Goal: Transaction & Acquisition: Subscribe to service/newsletter

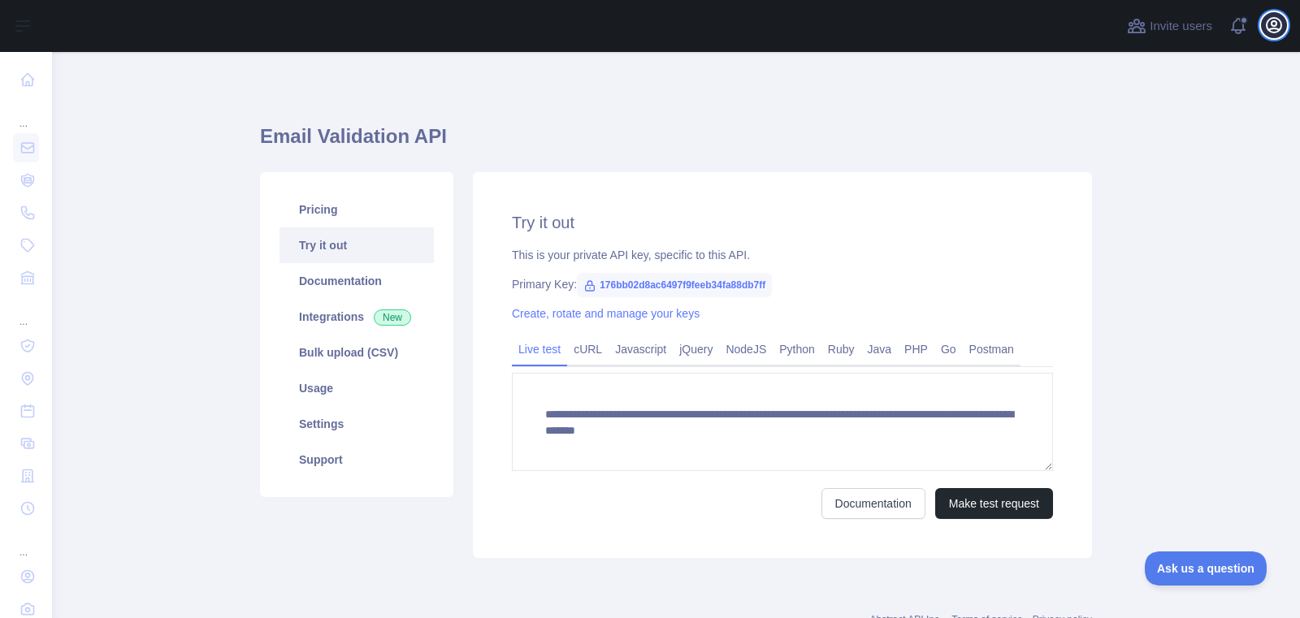
click at [1272, 37] on button "Open user menu" at bounding box center [1274, 25] width 26 height 26
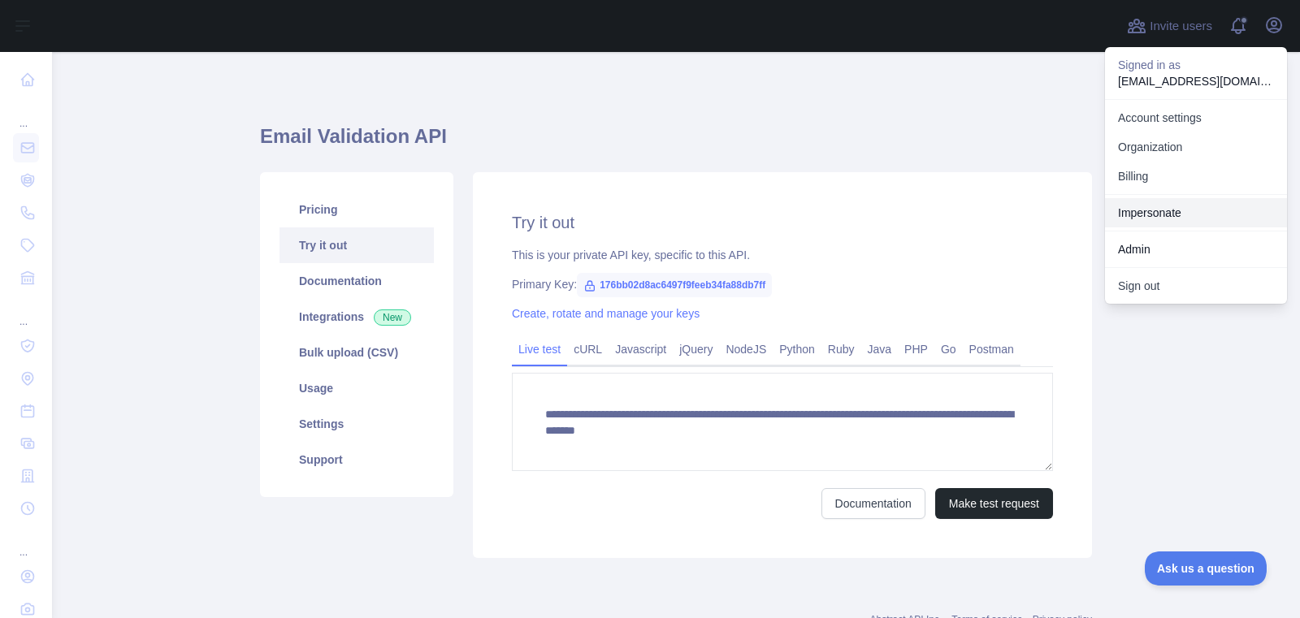
click at [1147, 213] on link "Impersonate" at bounding box center [1196, 212] width 182 height 29
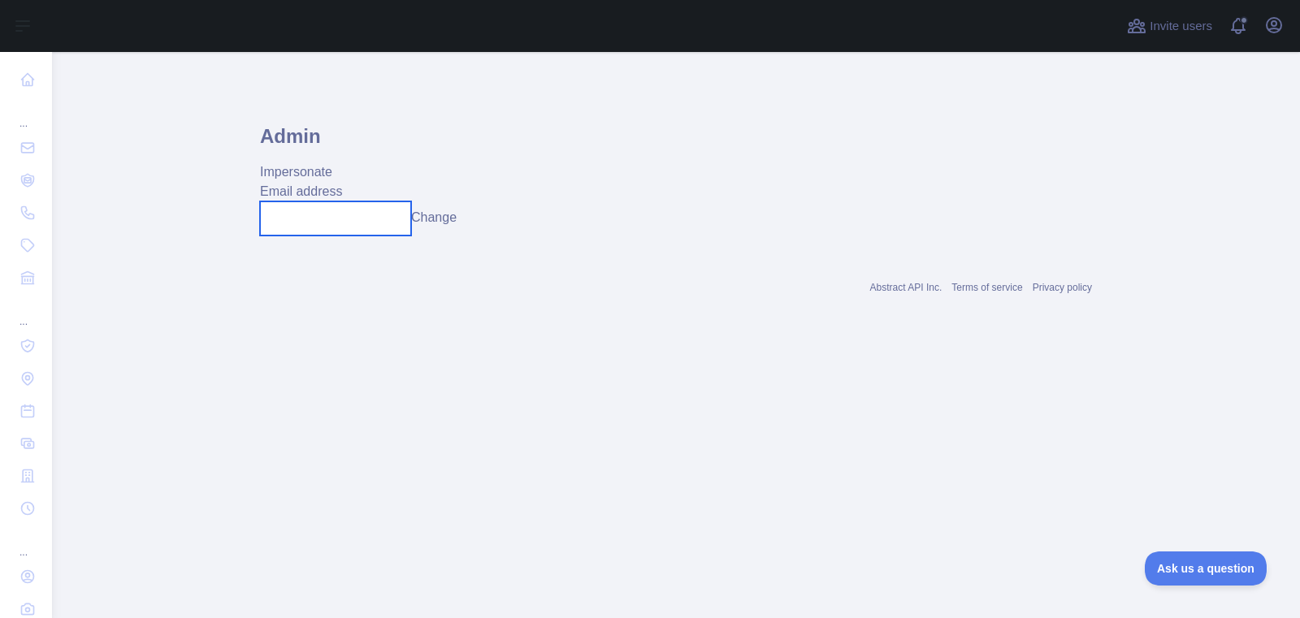
click at [405, 216] on input "text" at bounding box center [335, 218] width 151 height 34
paste input "**********"
type input "**********"
click at [452, 221] on button "Change" at bounding box center [433, 217] width 45 height 19
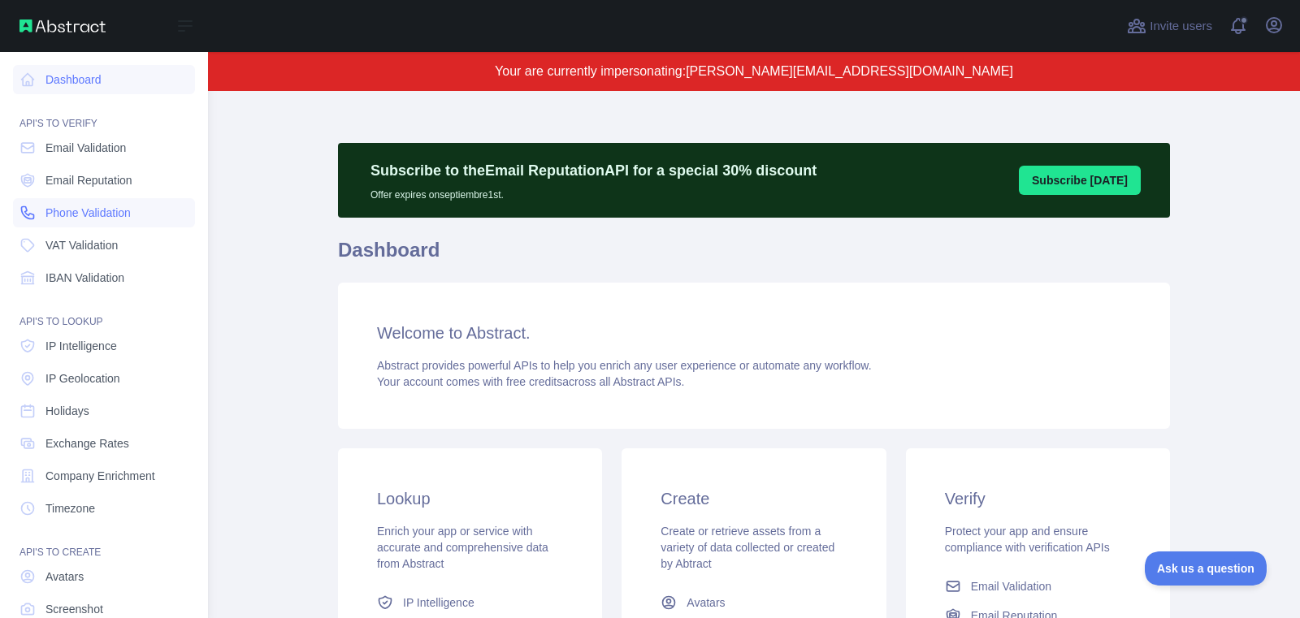
click at [43, 213] on link "Phone Validation" at bounding box center [104, 212] width 182 height 29
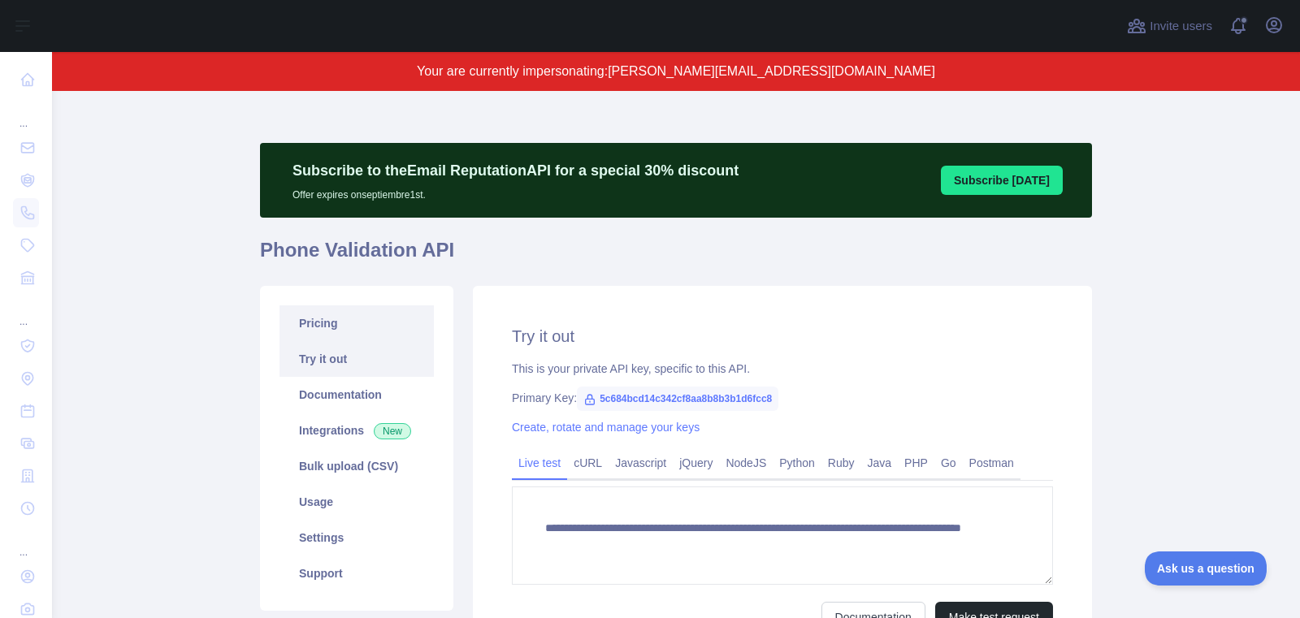
click at [332, 322] on link "Pricing" at bounding box center [356, 323] width 154 height 36
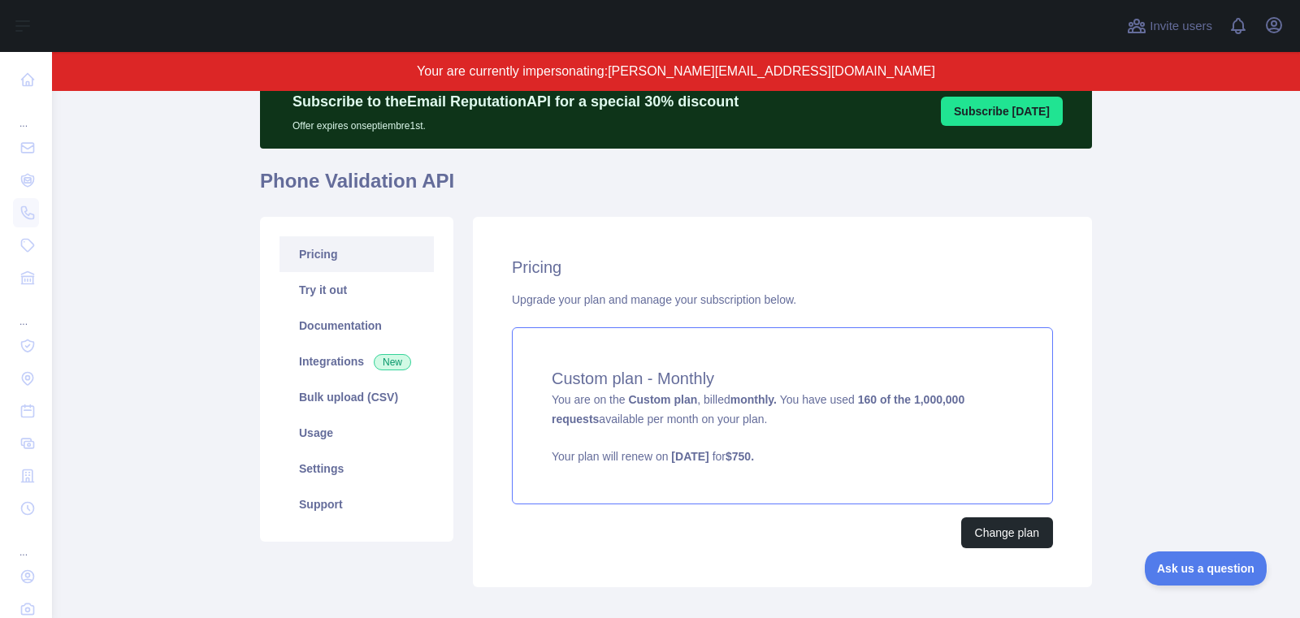
scroll to position [71, 0]
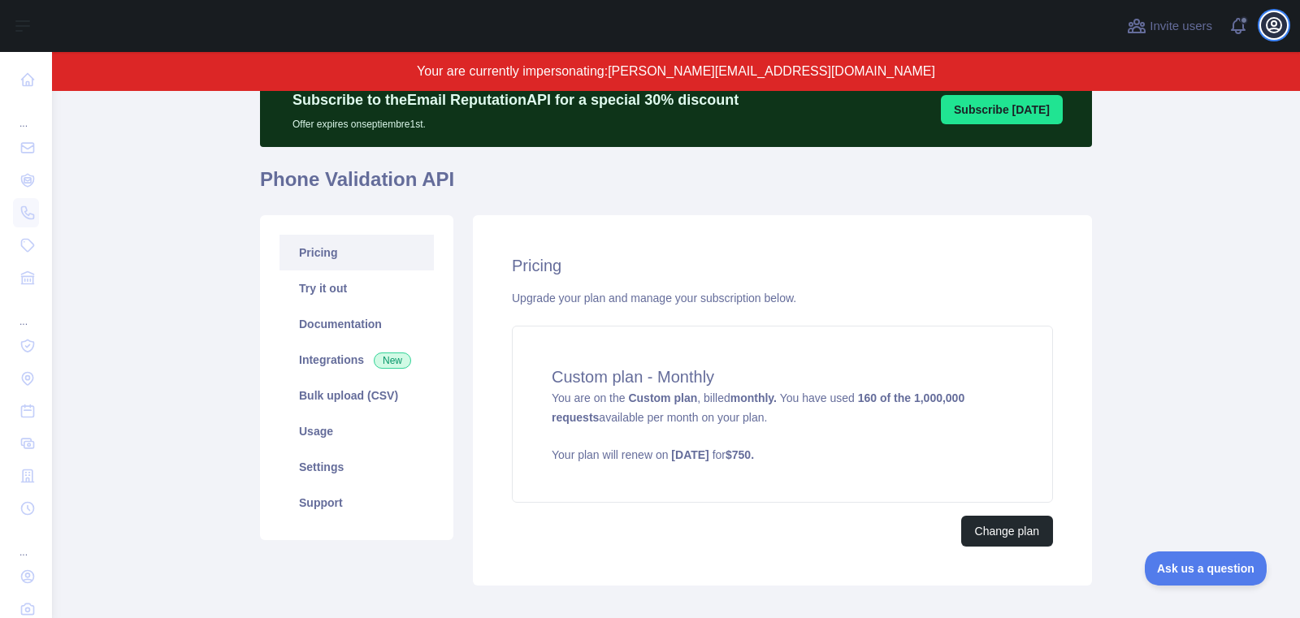
click at [1274, 30] on icon "button" at bounding box center [1273, 24] width 19 height 19
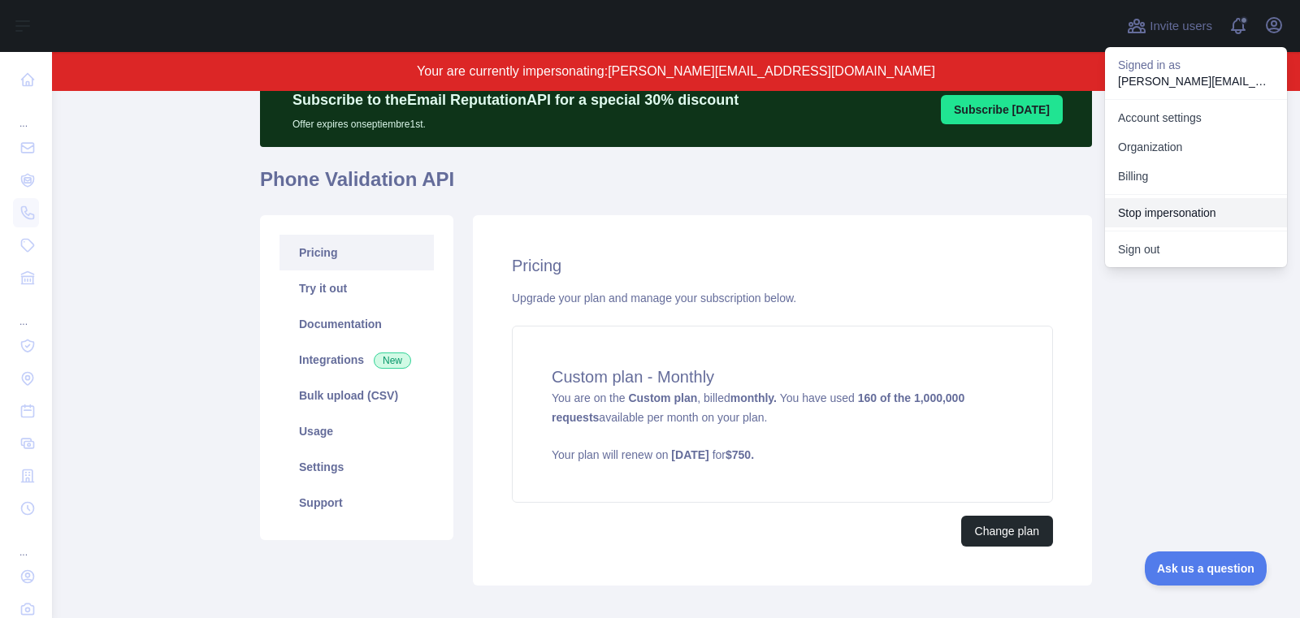
click at [1162, 207] on button "Stop impersonation" at bounding box center [1196, 212] width 182 height 29
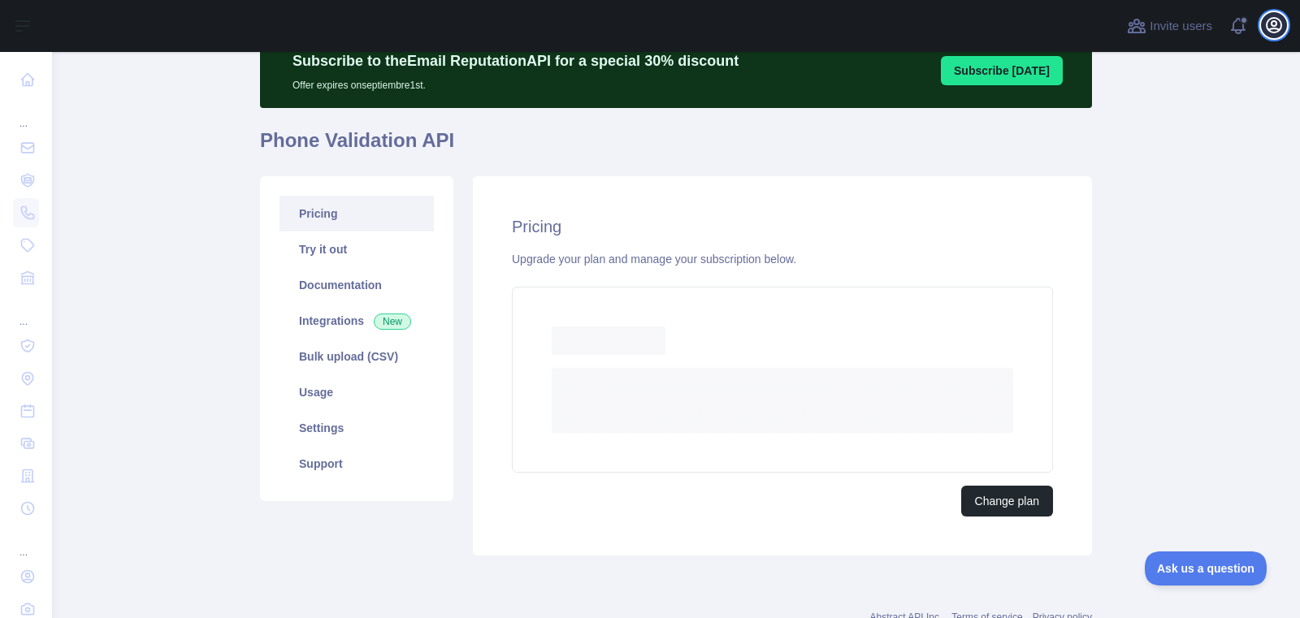
scroll to position [0, 0]
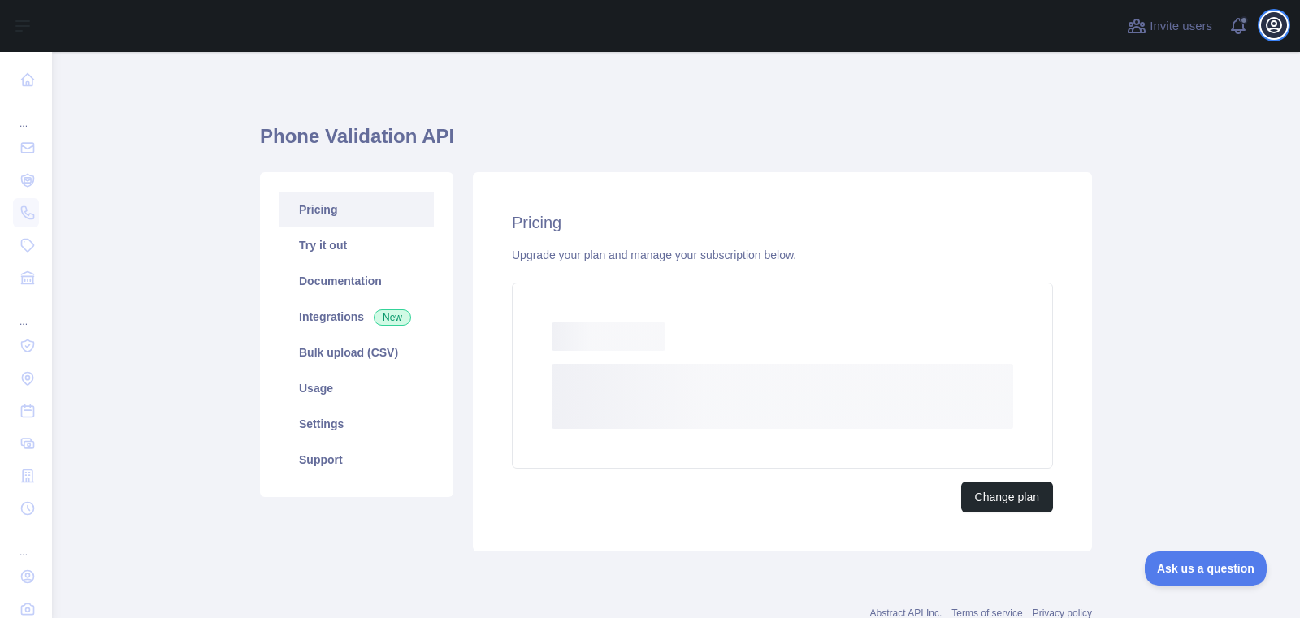
click at [1280, 28] on icon "button" at bounding box center [1273, 25] width 15 height 15
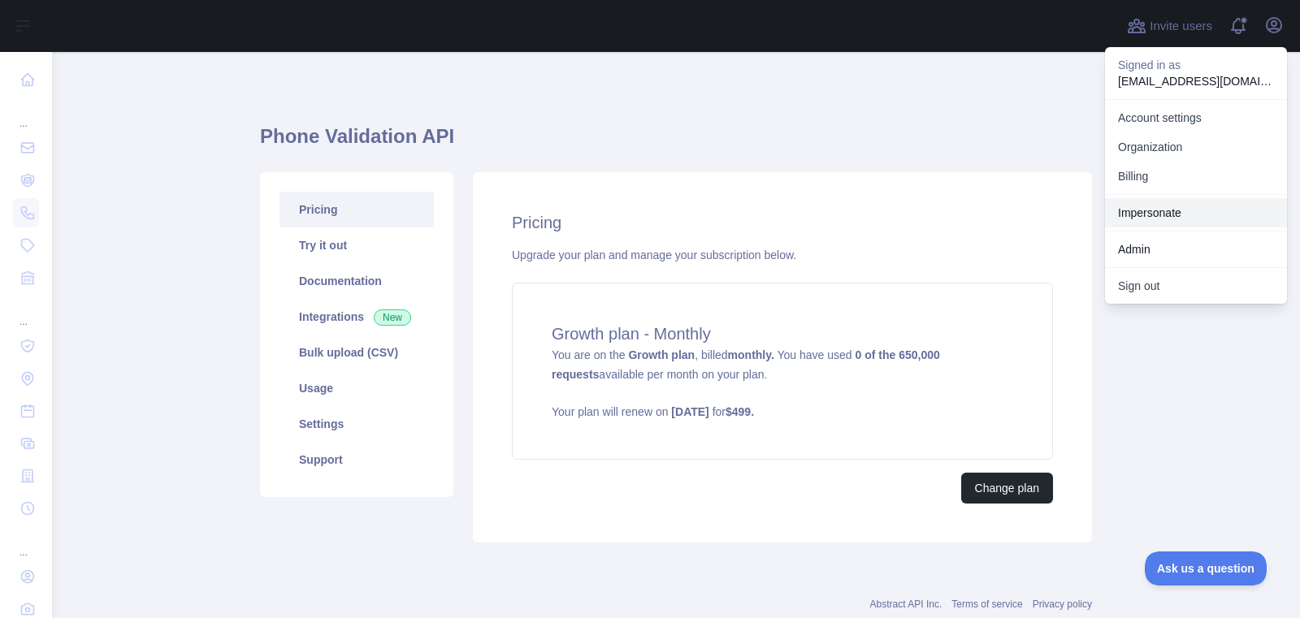
click at [1147, 208] on link "Impersonate" at bounding box center [1196, 212] width 182 height 29
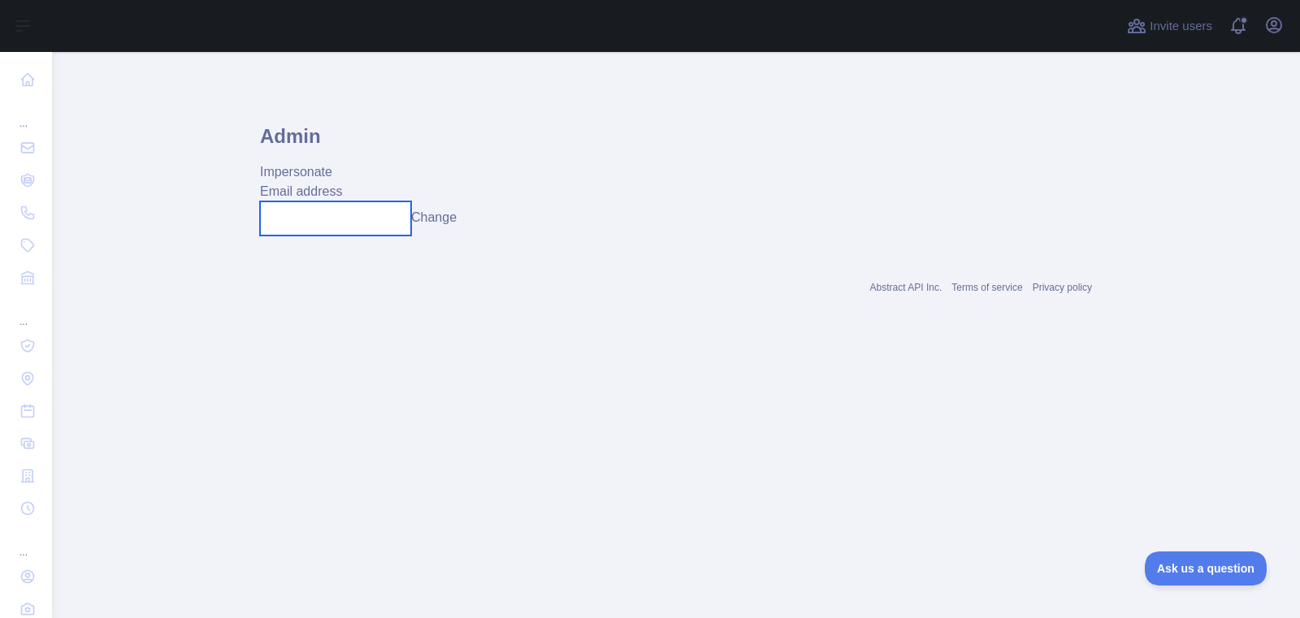
click at [361, 210] on input "text" at bounding box center [335, 218] width 151 height 34
paste input "**********"
type input "**********"
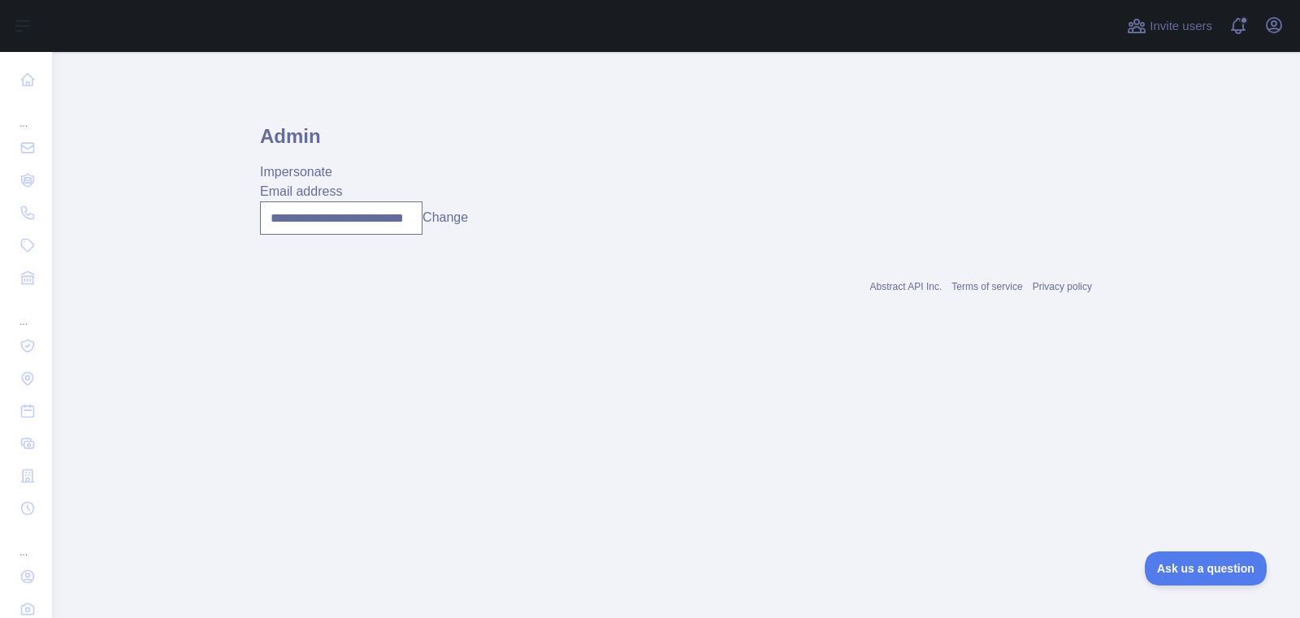
click at [435, 216] on button "Change" at bounding box center [444, 217] width 45 height 19
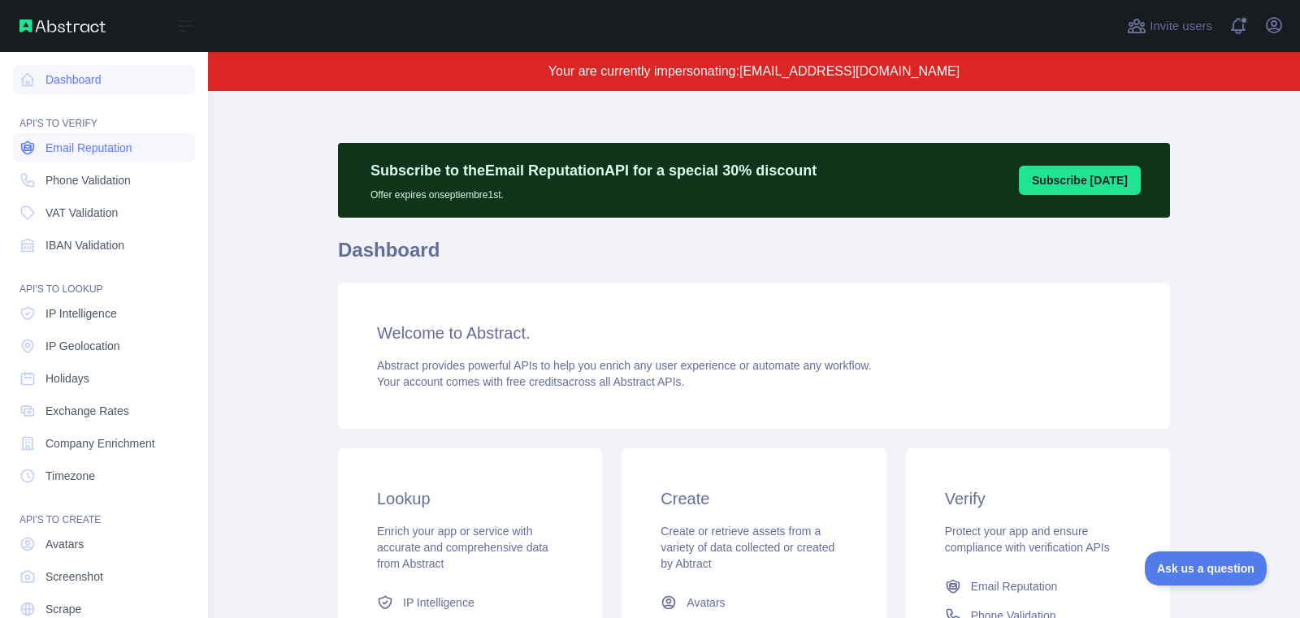
click at [89, 149] on span "Email Reputation" at bounding box center [88, 148] width 87 height 16
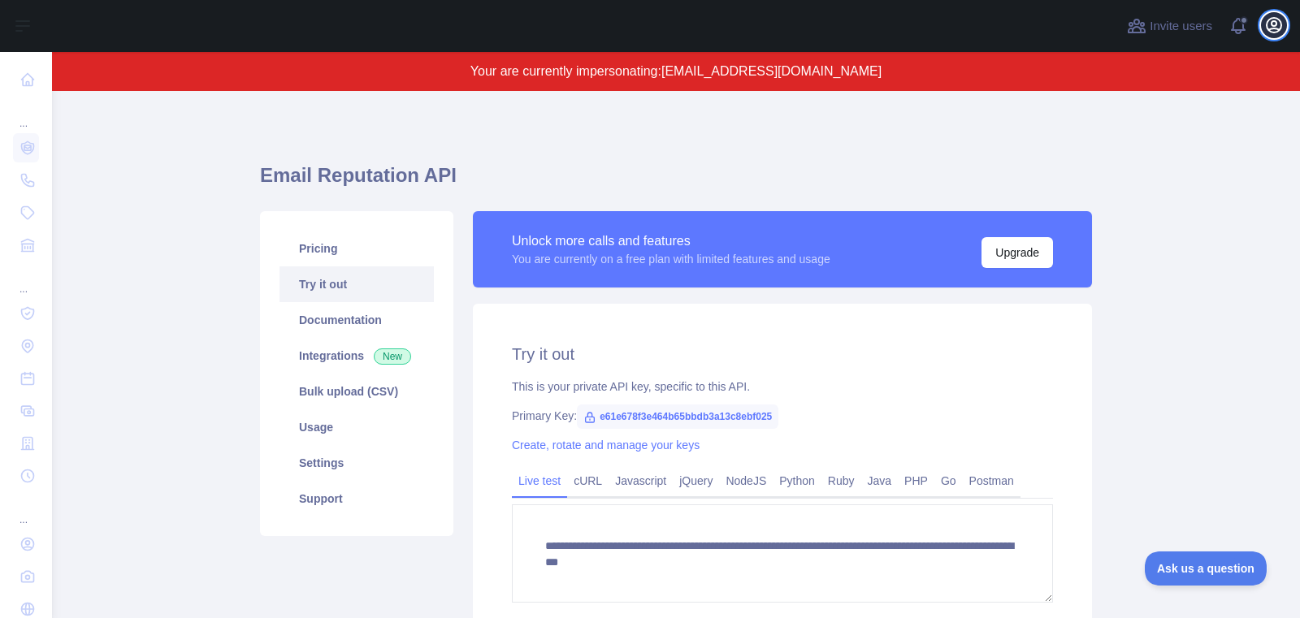
click at [1279, 25] on icon "button" at bounding box center [1273, 24] width 19 height 19
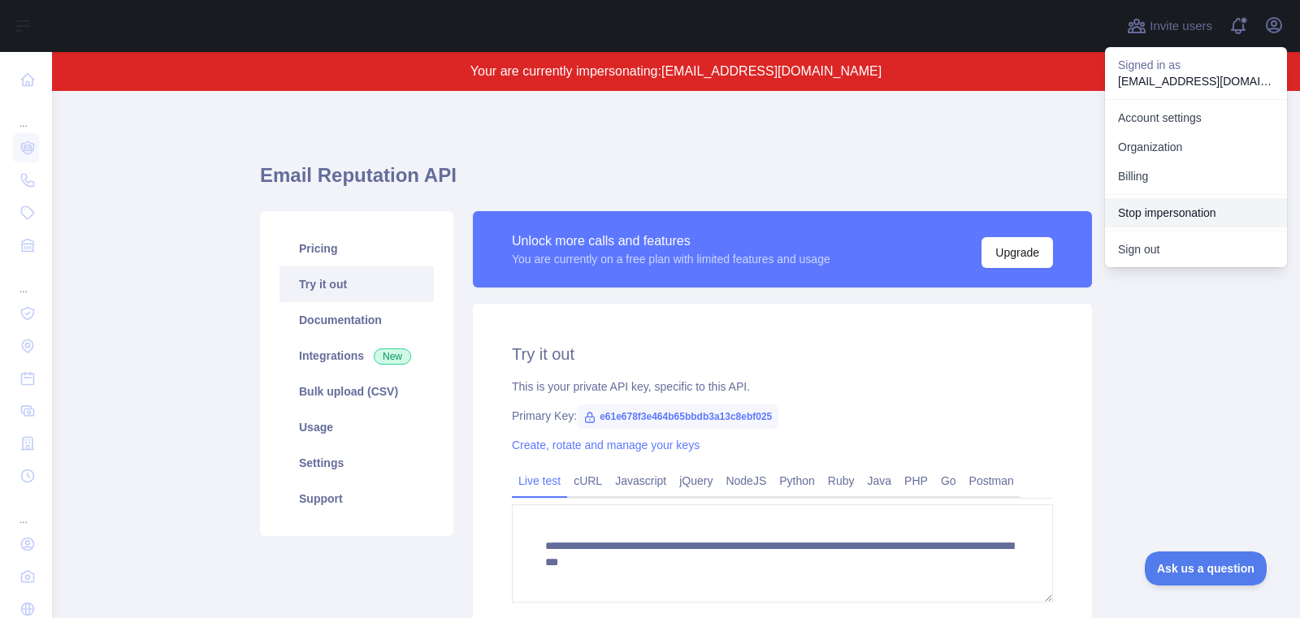
click at [1180, 208] on button "Stop impersonation" at bounding box center [1196, 212] width 182 height 29
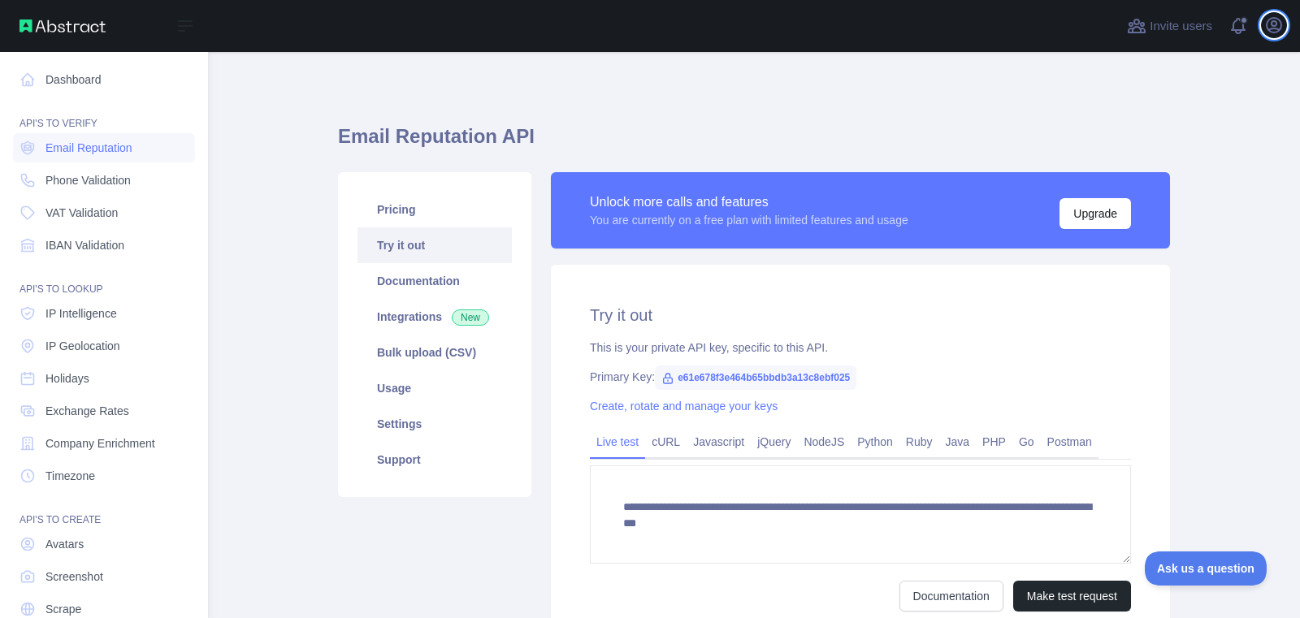
type textarea "**********"
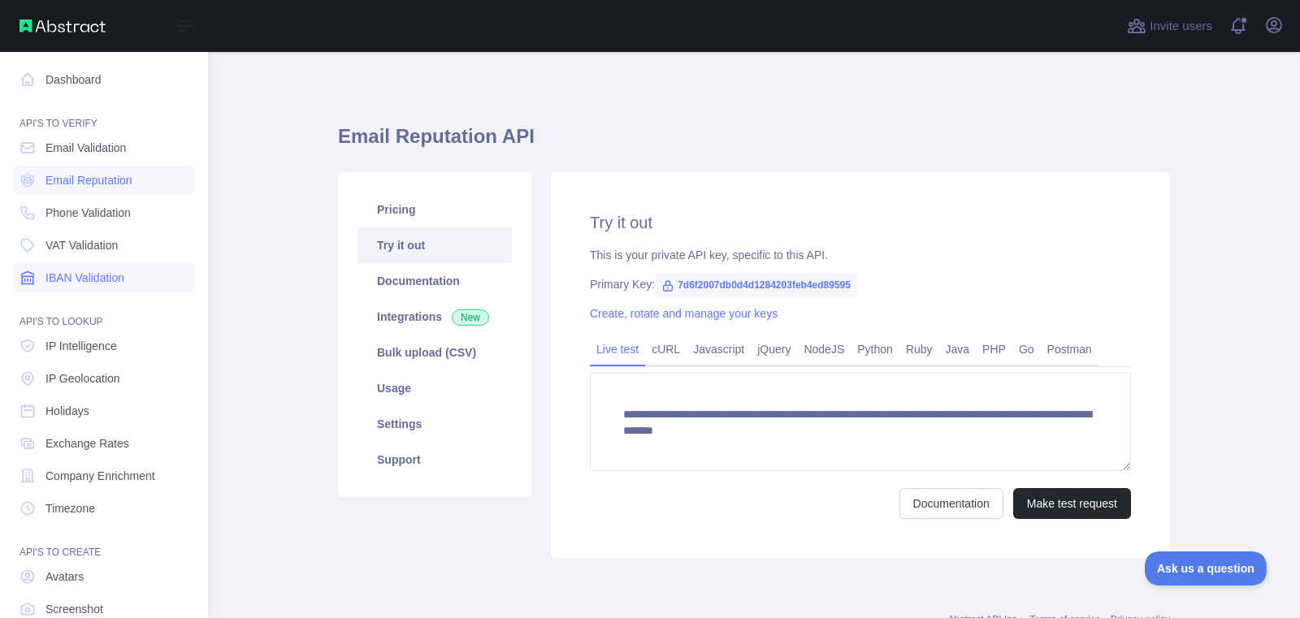
click at [87, 270] on span "IBAN Validation" at bounding box center [84, 278] width 79 height 16
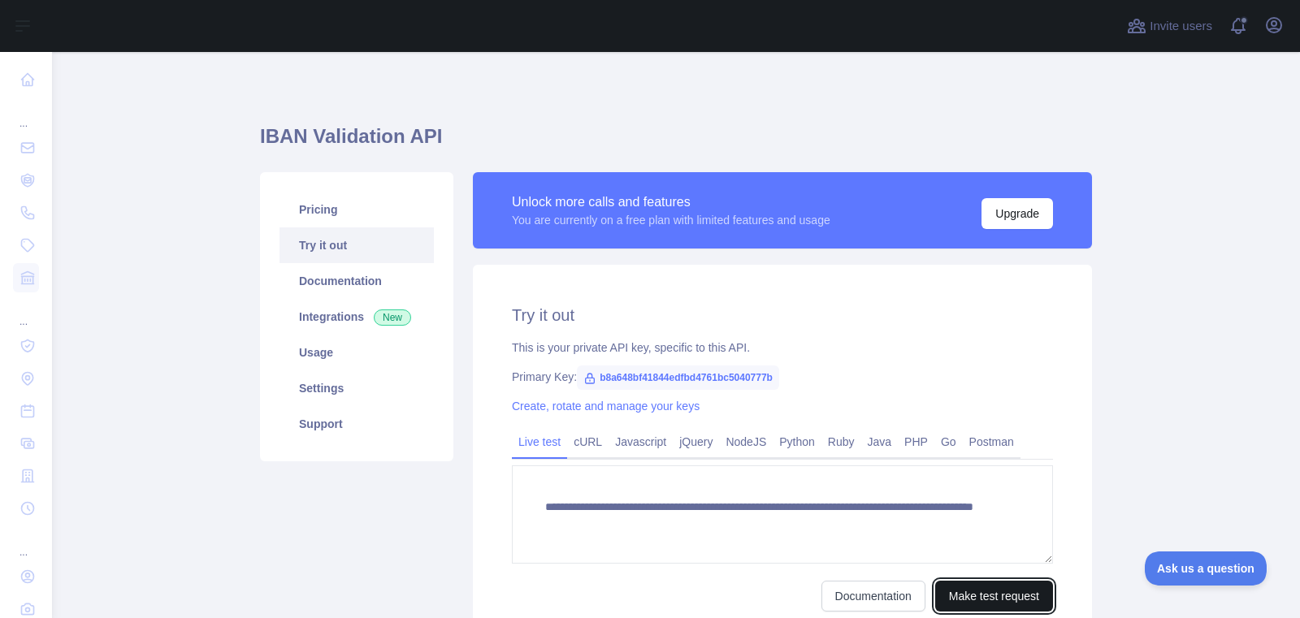
click at [968, 587] on button "Make test request" at bounding box center [994, 596] width 118 height 31
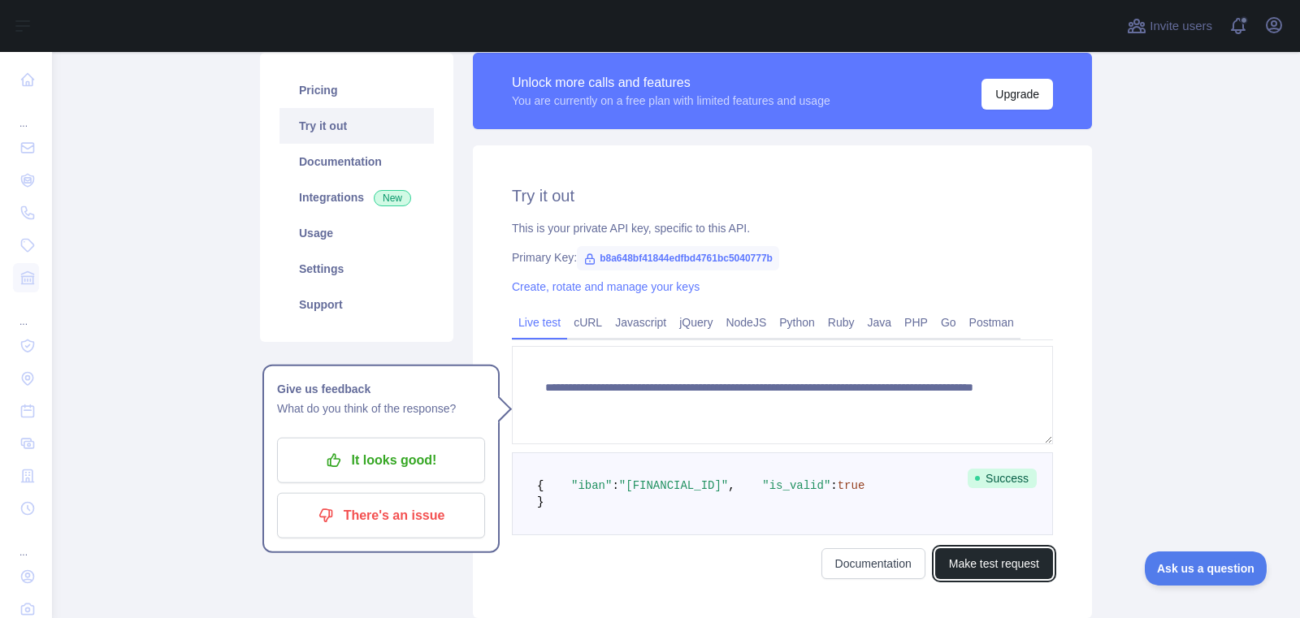
scroll to position [120, 0]
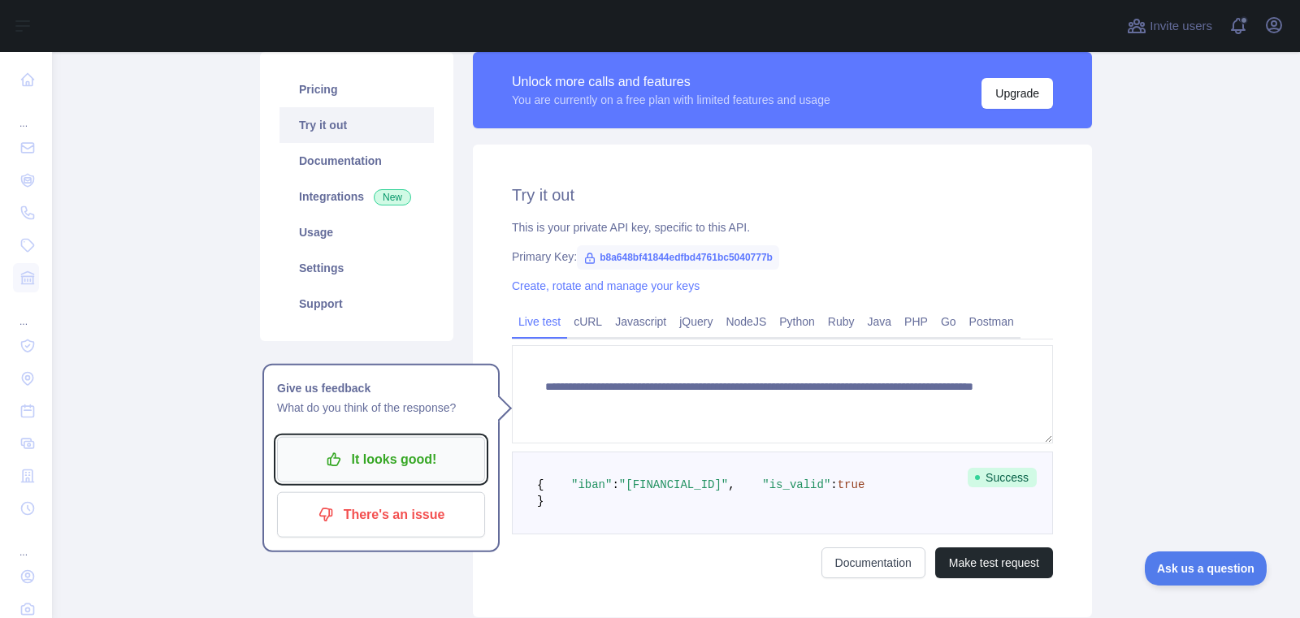
click at [447, 442] on button "It looks good!" at bounding box center [381, 459] width 208 height 45
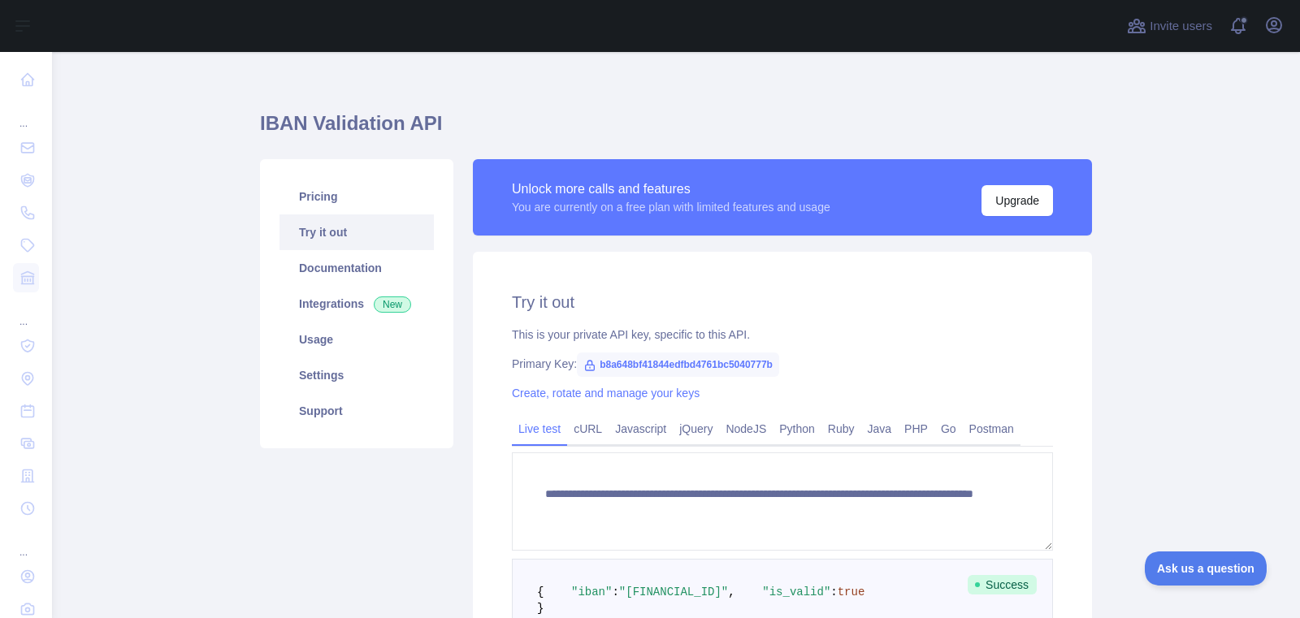
scroll to position [0, 0]
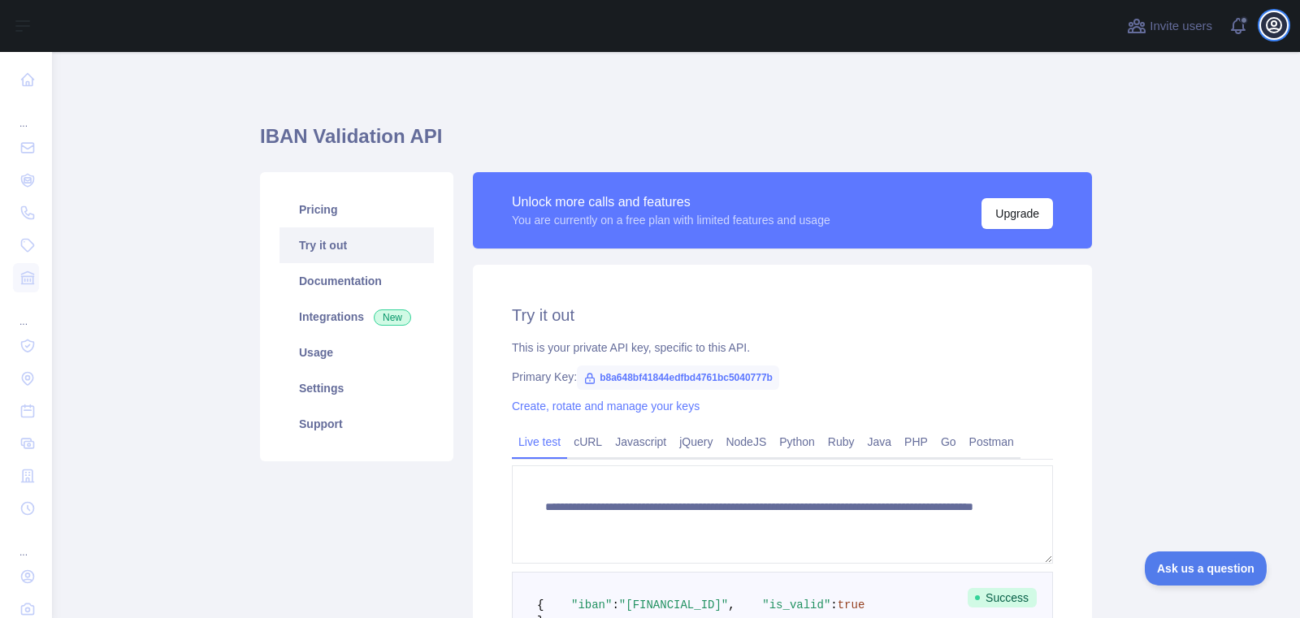
click at [1285, 28] on button "Open user menu" at bounding box center [1274, 25] width 26 height 26
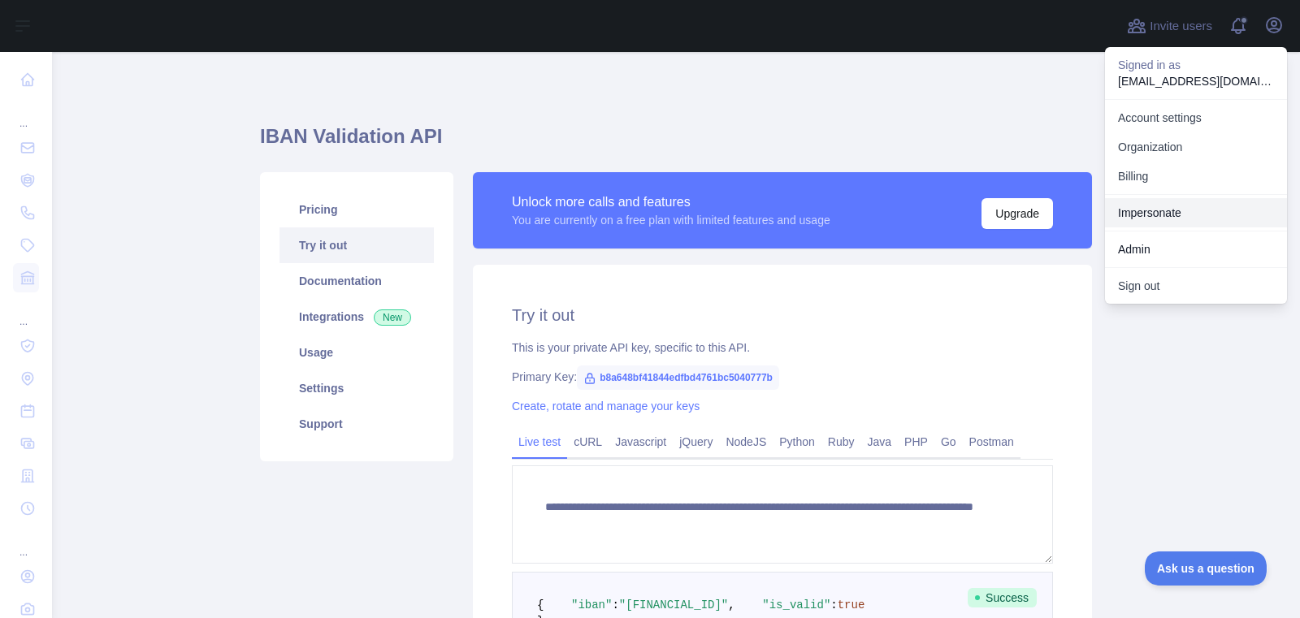
click at [1169, 203] on link "Impersonate" at bounding box center [1196, 212] width 182 height 29
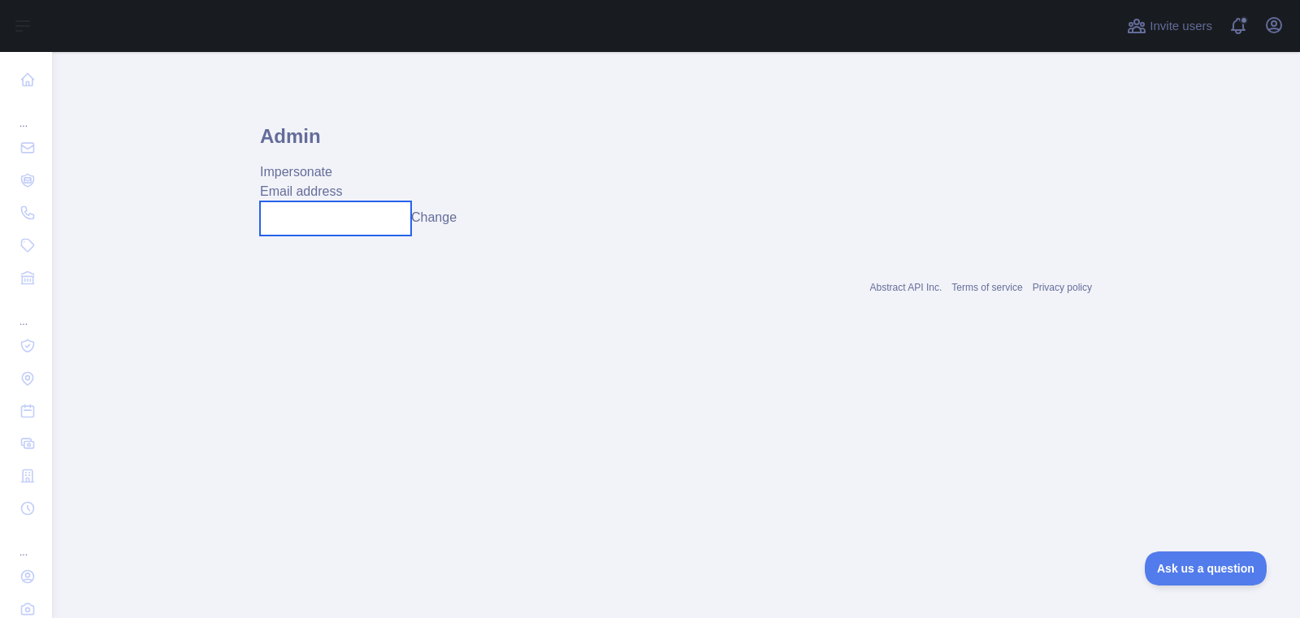
click at [391, 219] on input "text" at bounding box center [335, 218] width 151 height 34
paste input "**********"
type input "**********"
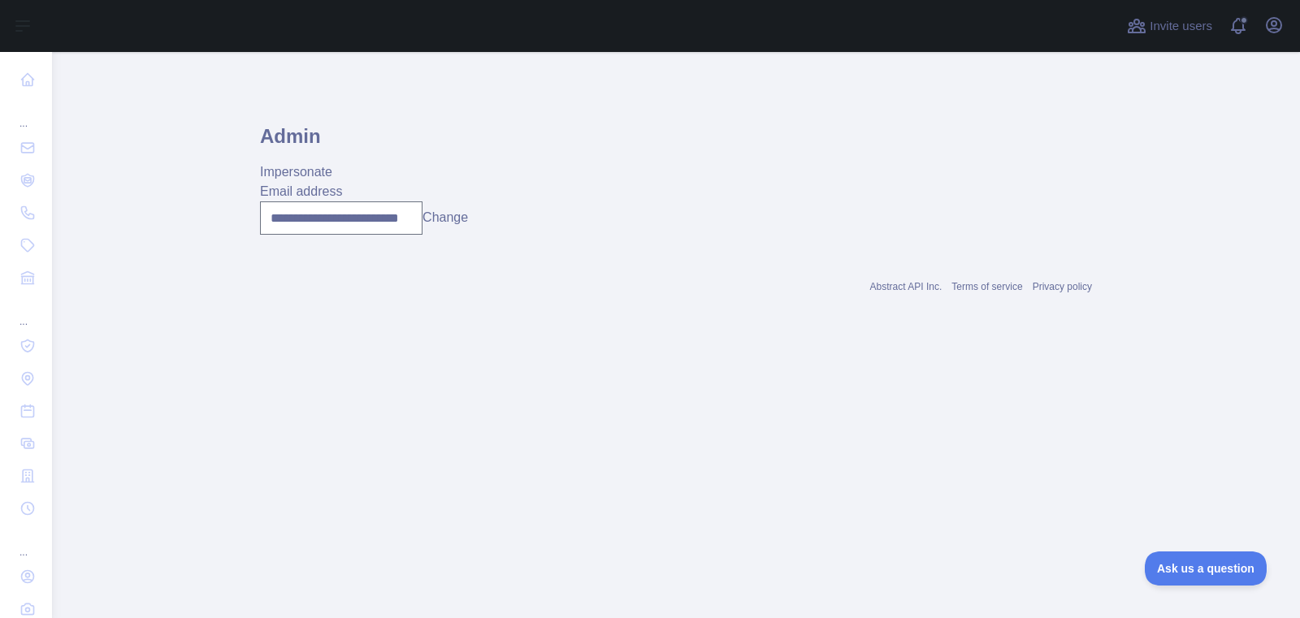
click at [464, 226] on button "Change" at bounding box center [444, 217] width 45 height 19
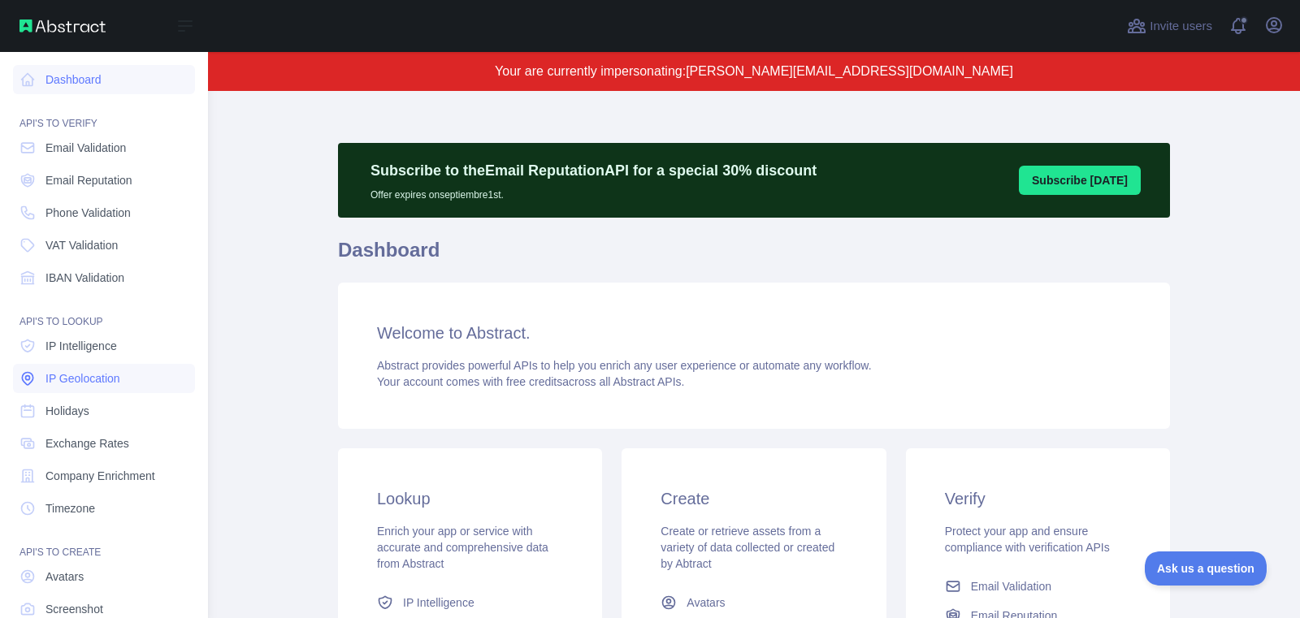
click at [59, 377] on span "IP Geolocation" at bounding box center [82, 378] width 75 height 16
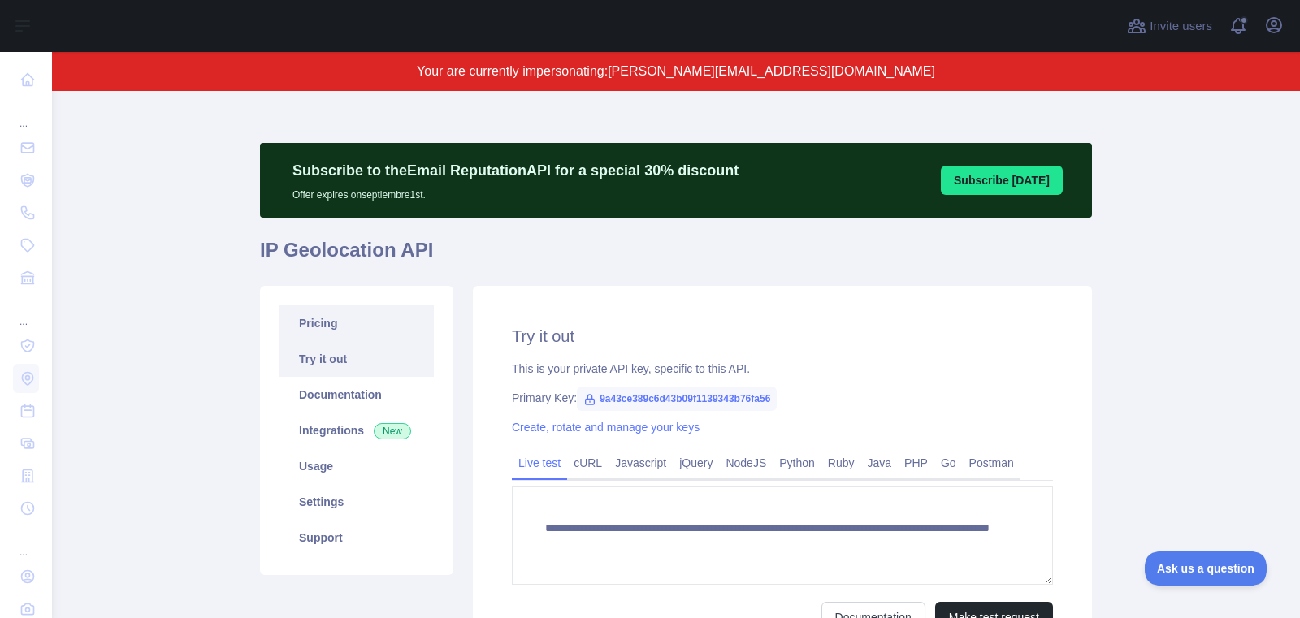
click at [341, 327] on link "Pricing" at bounding box center [356, 323] width 154 height 36
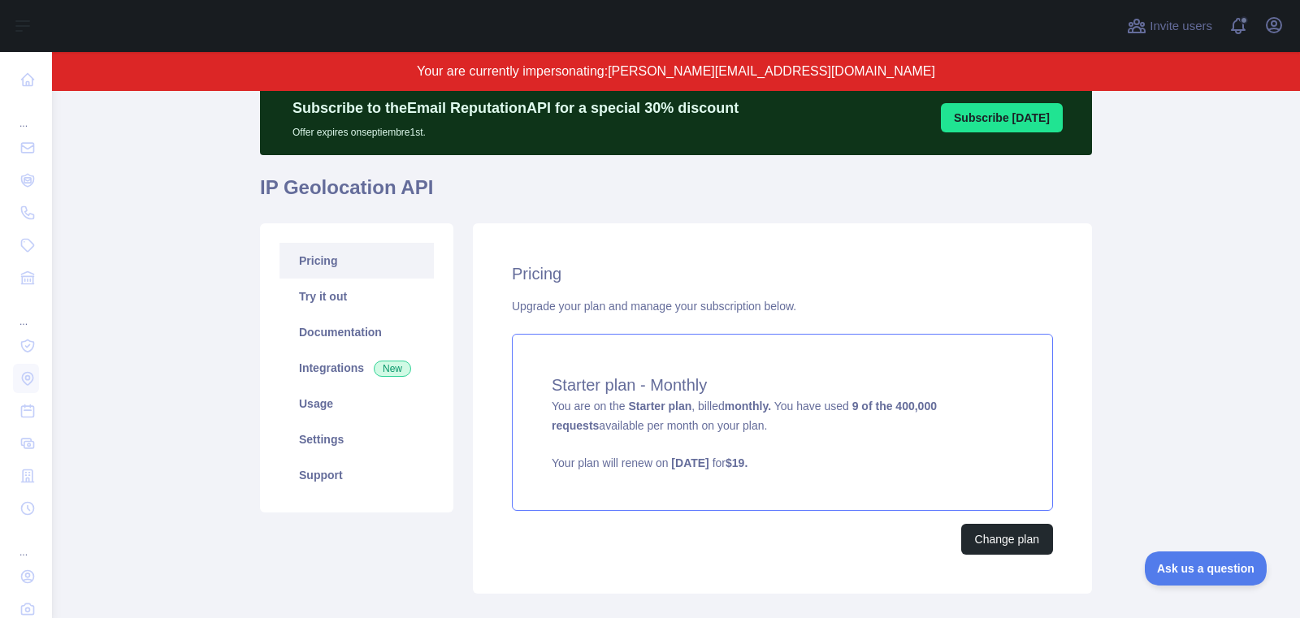
scroll to position [68, 0]
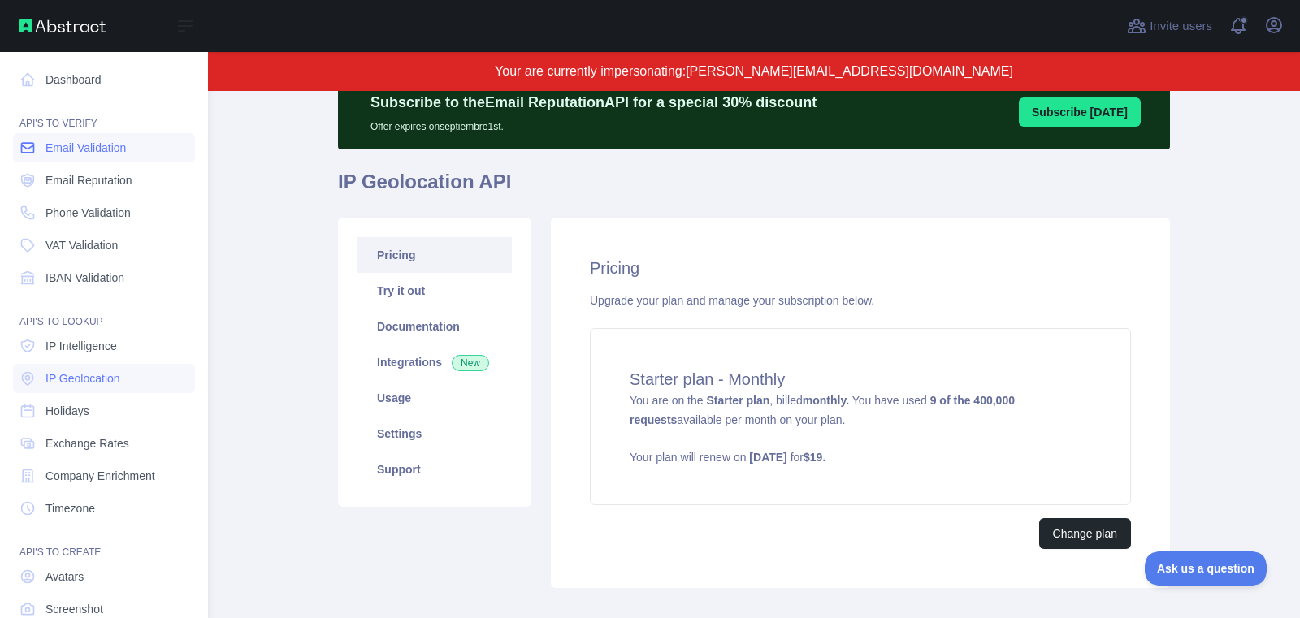
click at [75, 151] on span "Email Validation" at bounding box center [85, 148] width 80 height 16
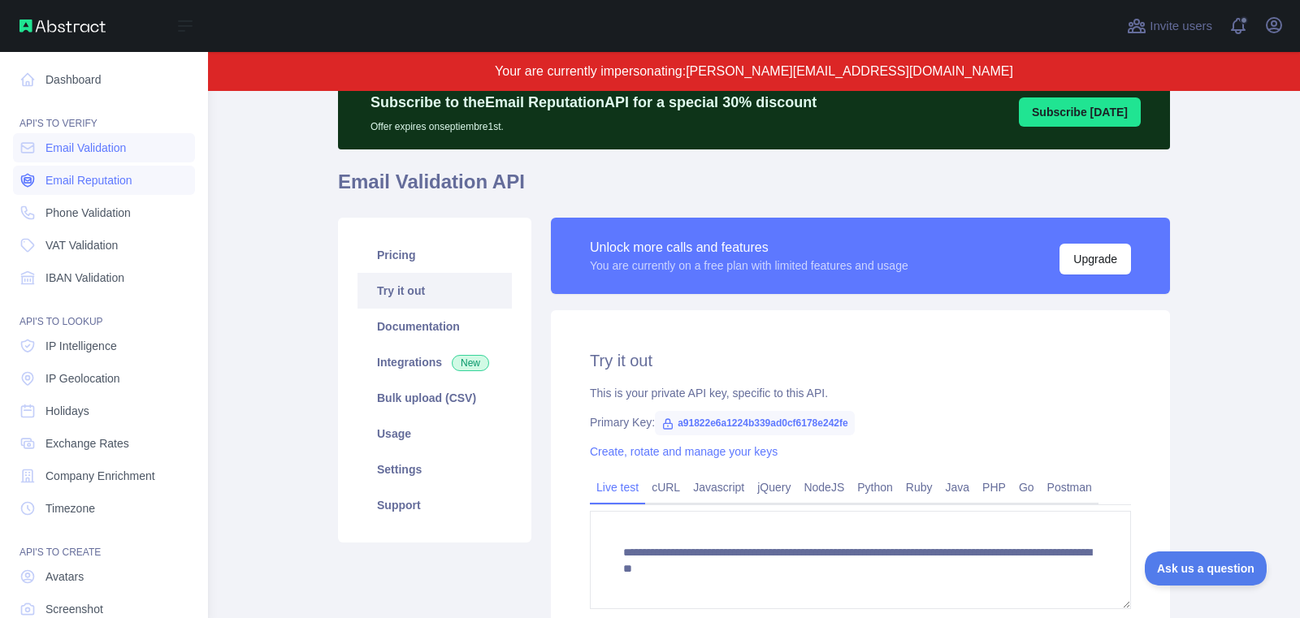
click at [98, 192] on link "Email Reputation" at bounding box center [104, 180] width 182 height 29
click at [113, 384] on span "IP Geolocation" at bounding box center [82, 378] width 75 height 16
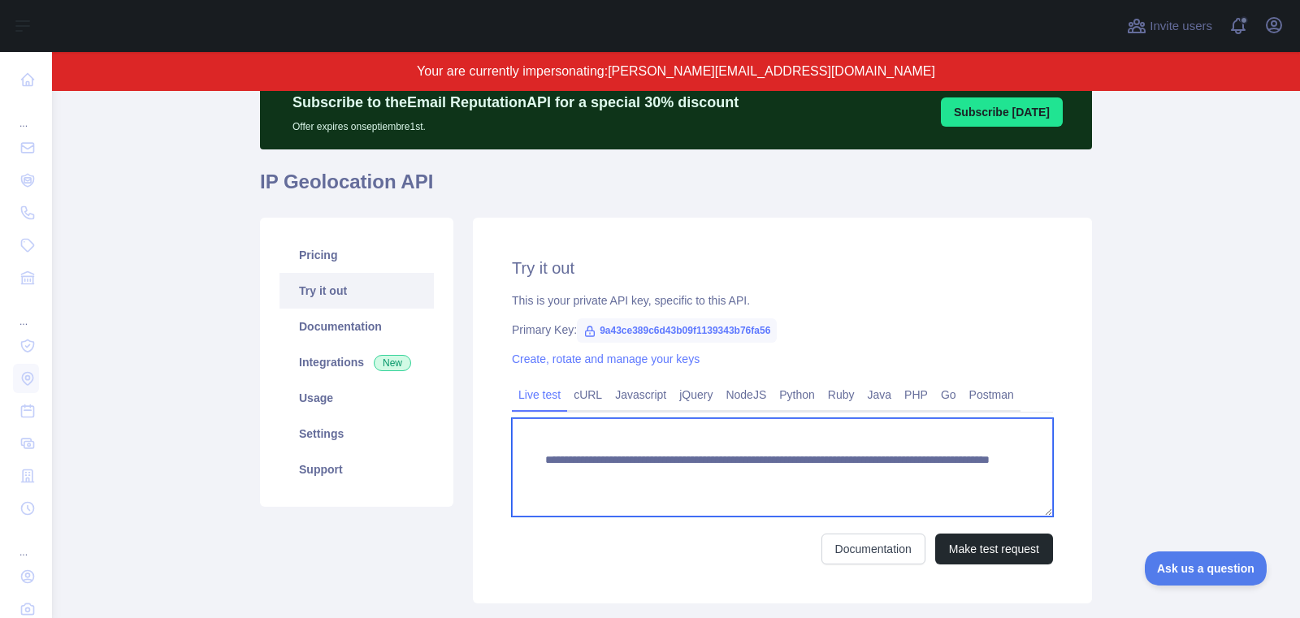
click at [651, 476] on textarea "**********" at bounding box center [782, 467] width 541 height 98
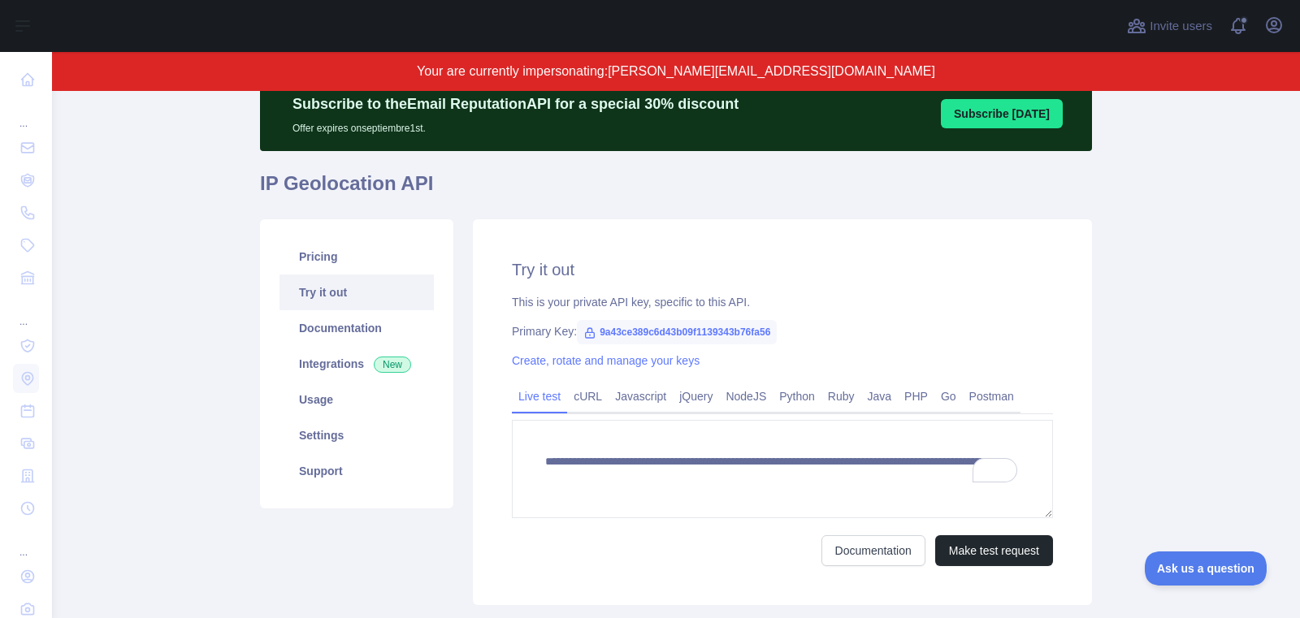
drag, startPoint x: 344, startPoint y: 432, endPoint x: 690, endPoint y: 461, distance: 347.2
click at [344, 432] on link "Settings" at bounding box center [356, 436] width 154 height 36
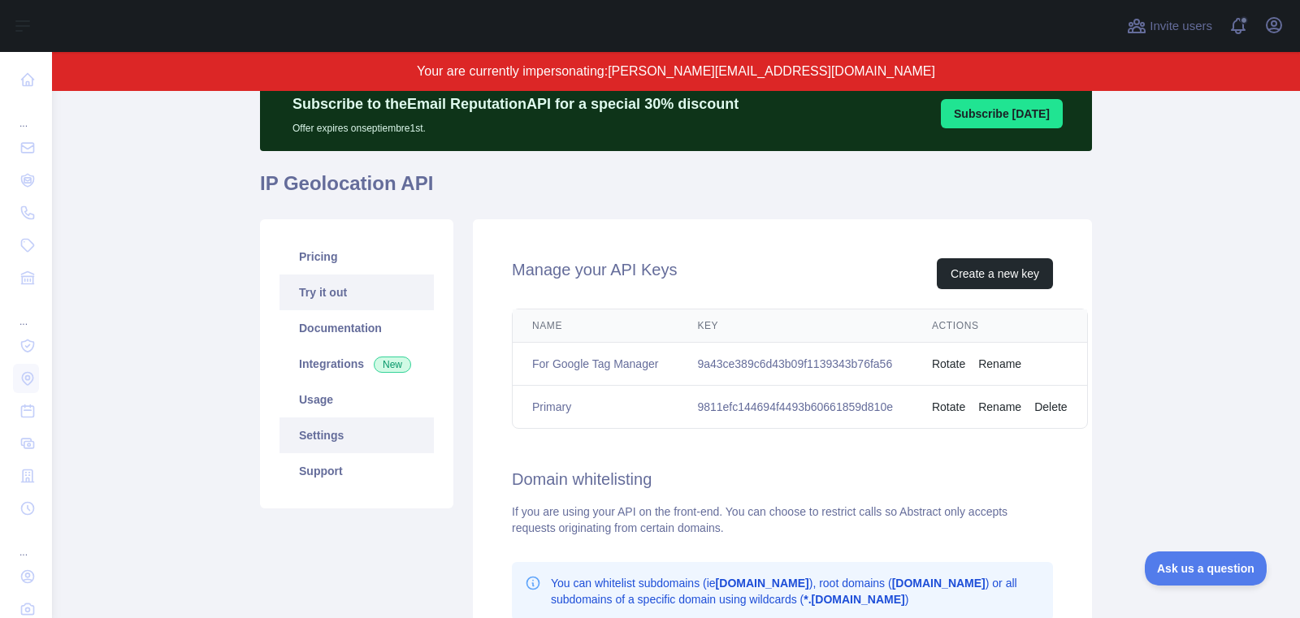
click at [330, 295] on link "Try it out" at bounding box center [356, 293] width 154 height 36
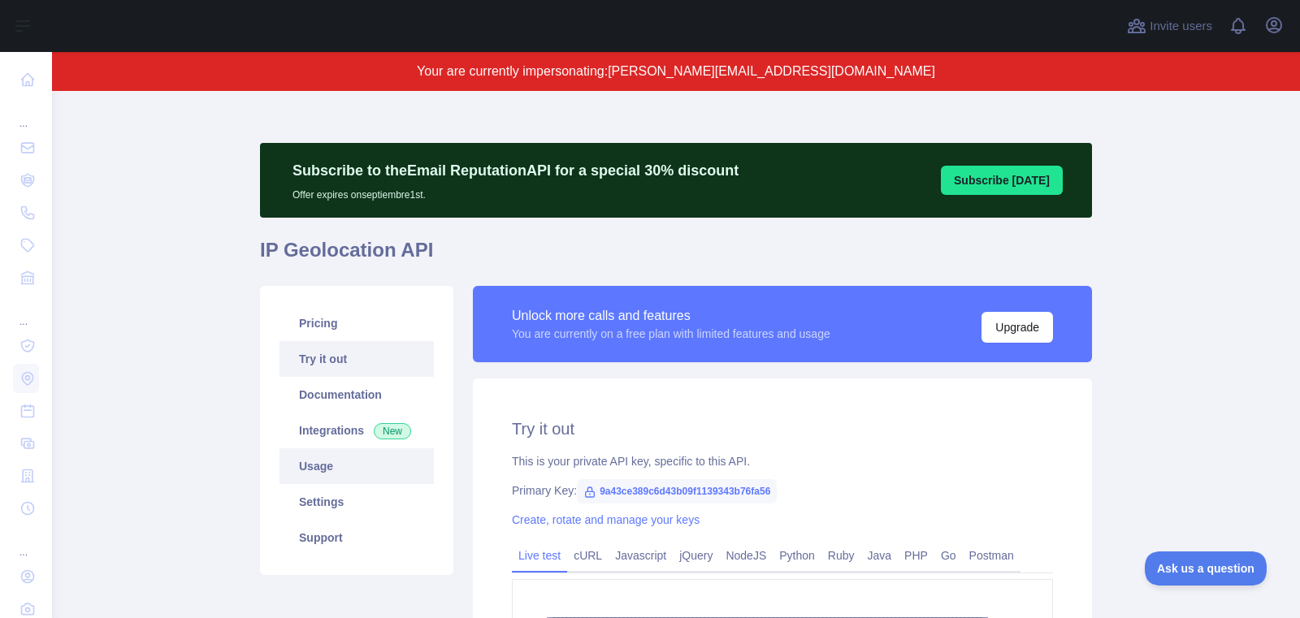
click at [377, 474] on link "Usage" at bounding box center [356, 466] width 154 height 36
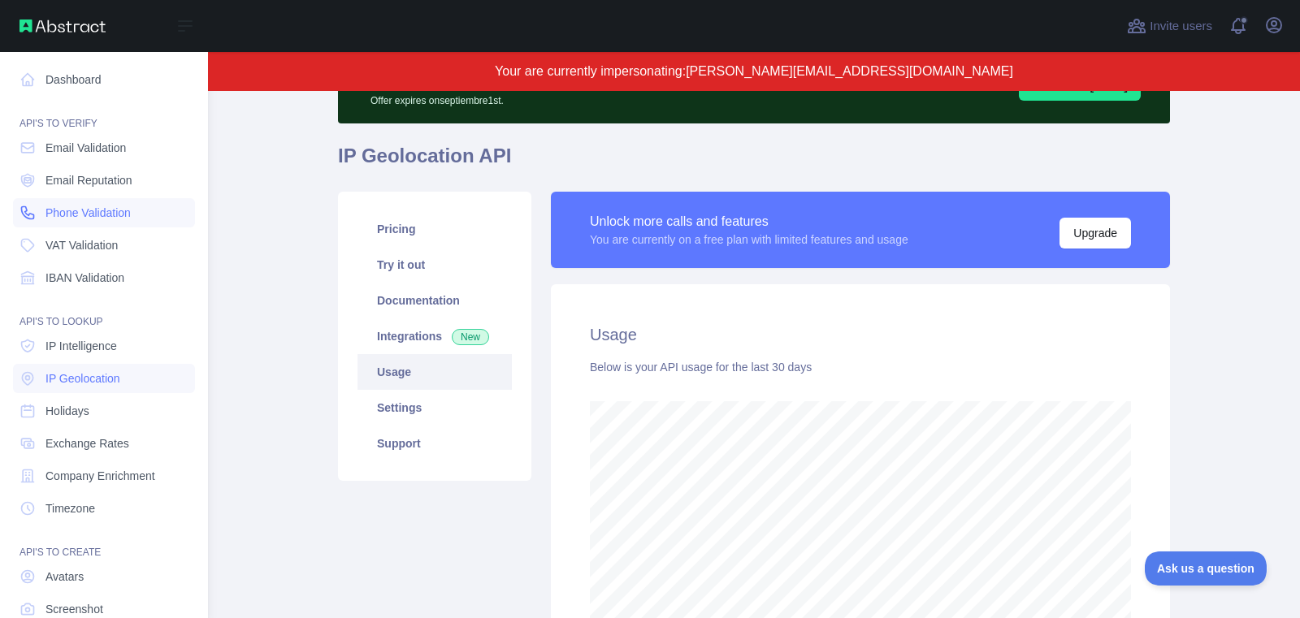
scroll to position [811810, 811246]
click at [61, 141] on span "Email Validation" at bounding box center [85, 148] width 80 height 16
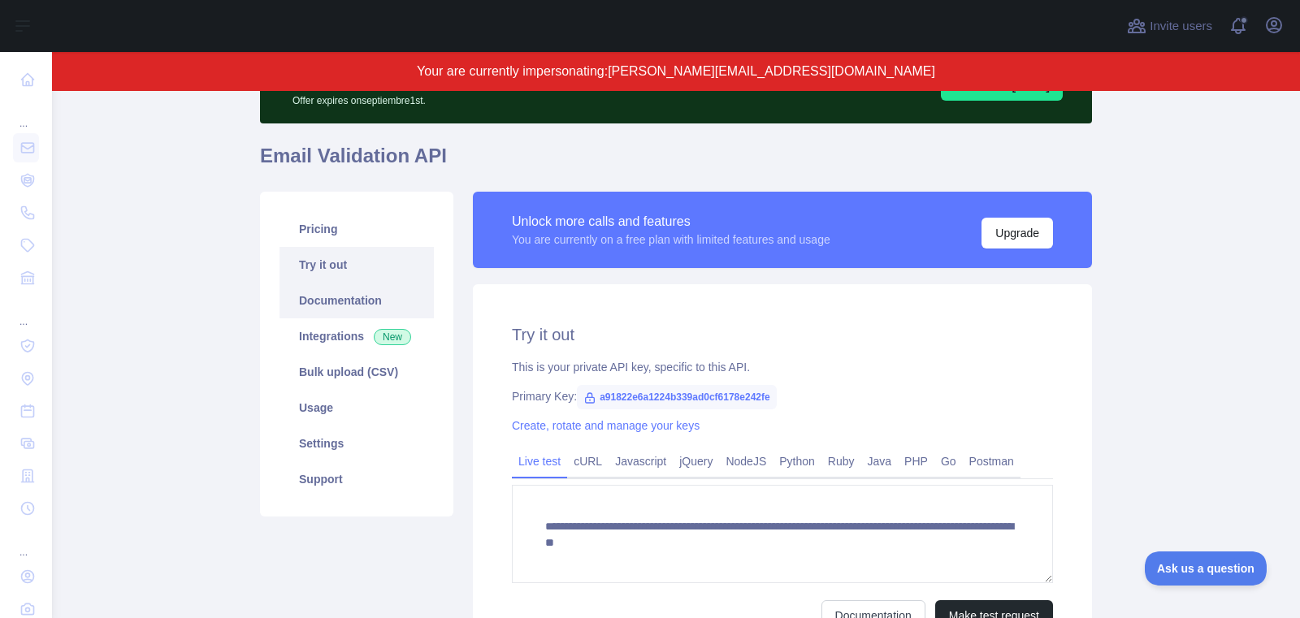
click at [349, 303] on link "Documentation" at bounding box center [356, 301] width 154 height 36
click at [1267, 23] on icon "button" at bounding box center [1273, 24] width 19 height 19
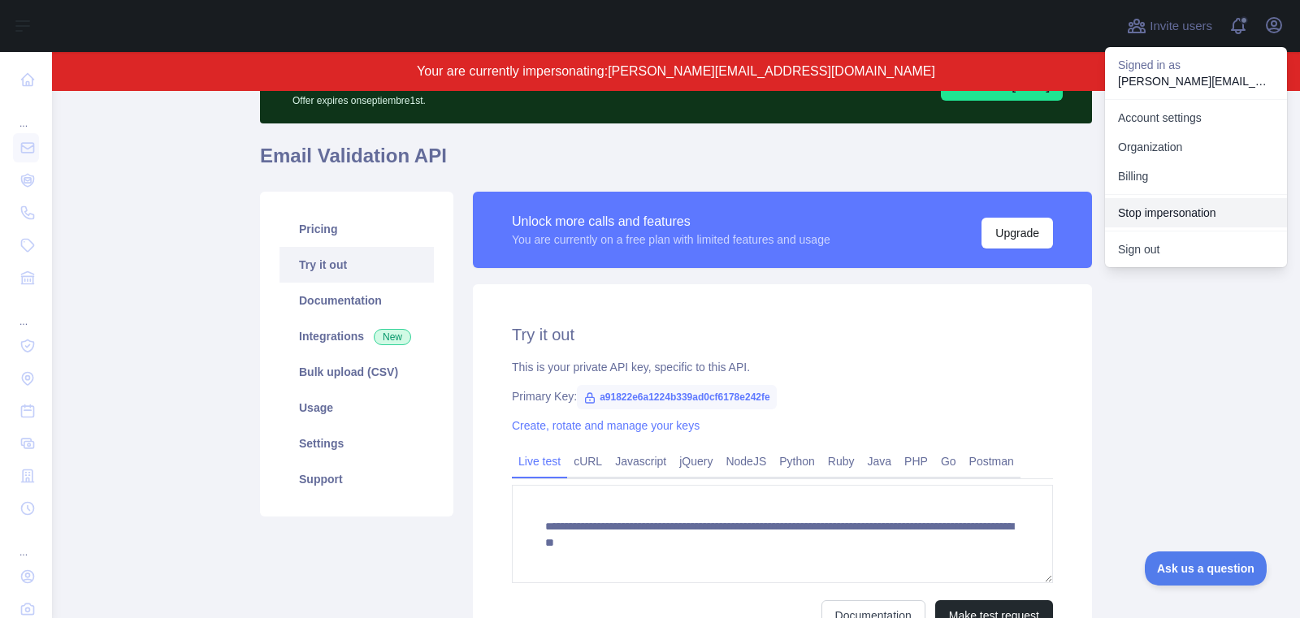
drag, startPoint x: 1171, startPoint y: 254, endPoint x: 1174, endPoint y: 221, distance: 33.4
click at [1174, 221] on div "Signed in as kaye.aborot@codingdojo.com Account settings Organization Billing S…" at bounding box center [1196, 157] width 182 height 220
click at [1161, 211] on button "Stop impersonation" at bounding box center [1196, 212] width 182 height 29
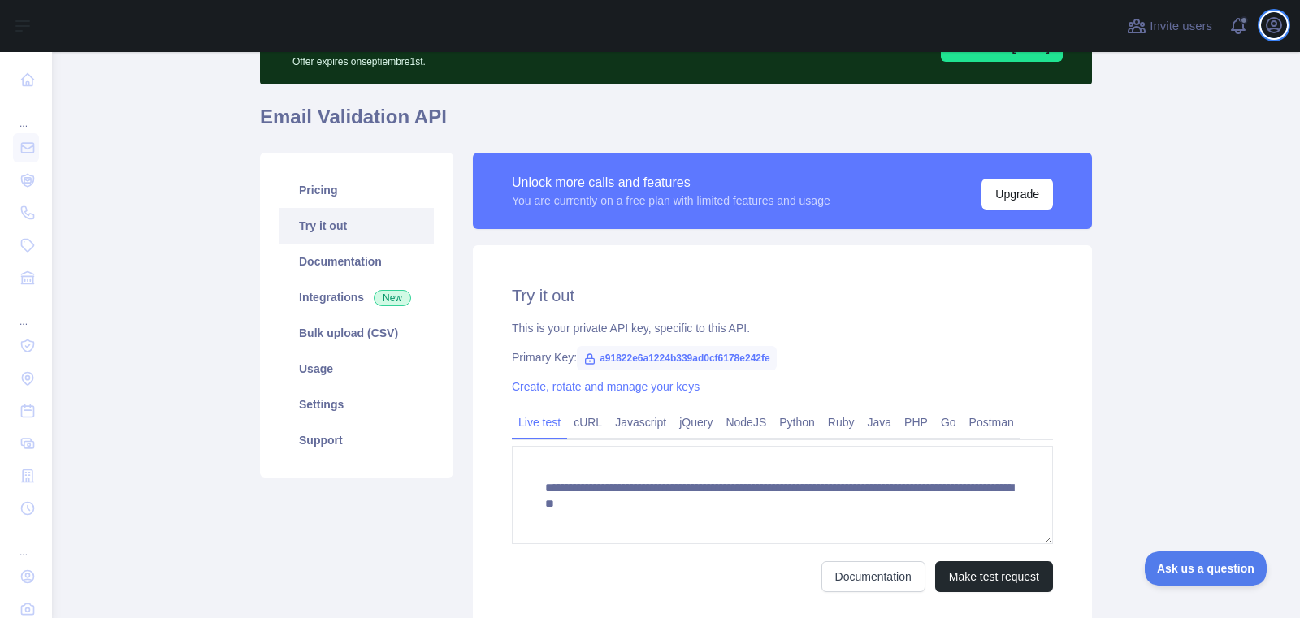
type textarea "**********"
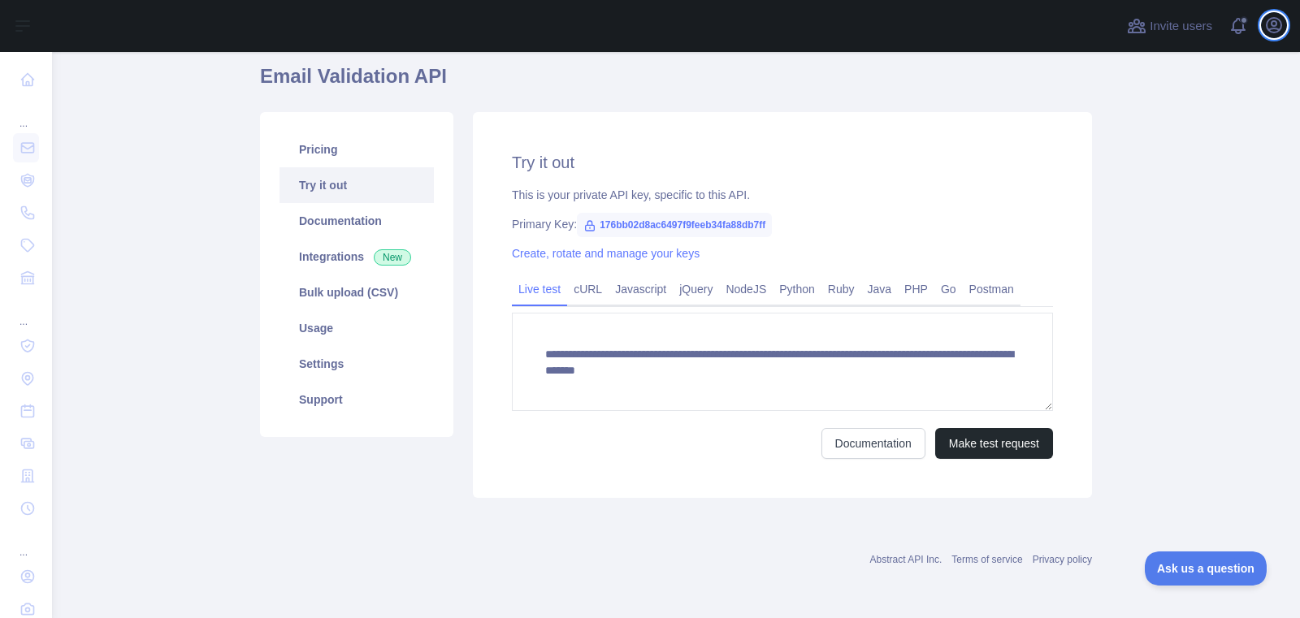
scroll to position [19, 0]
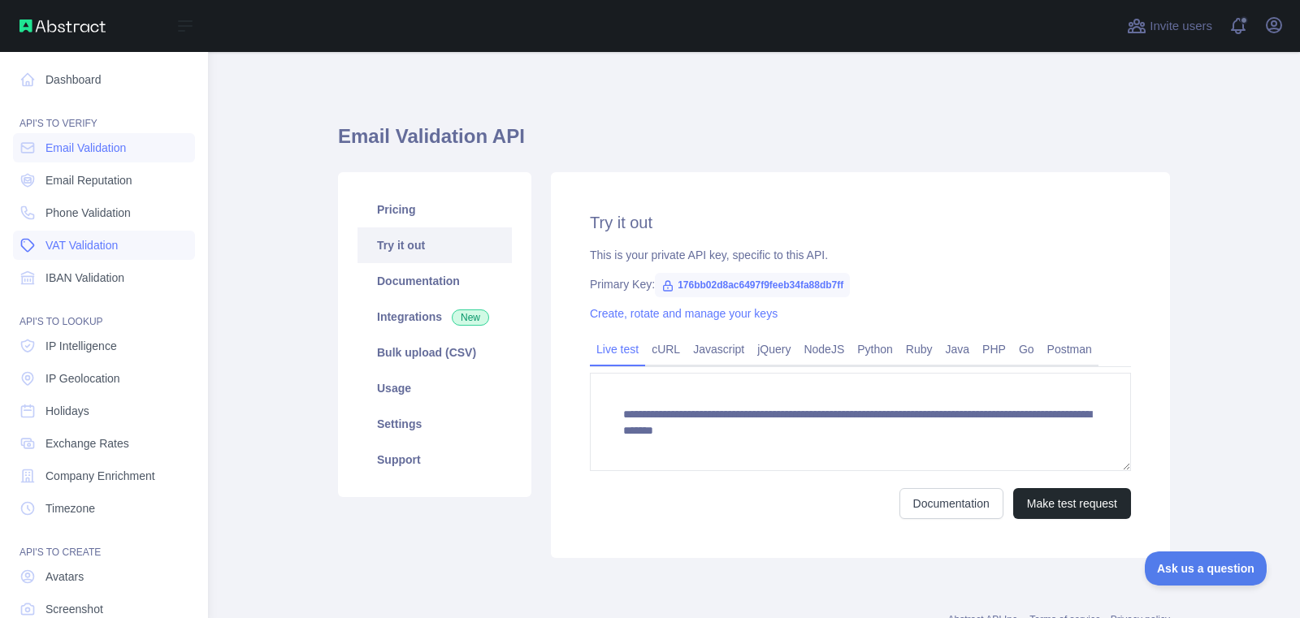
click at [89, 247] on span "VAT Validation" at bounding box center [81, 245] width 72 height 16
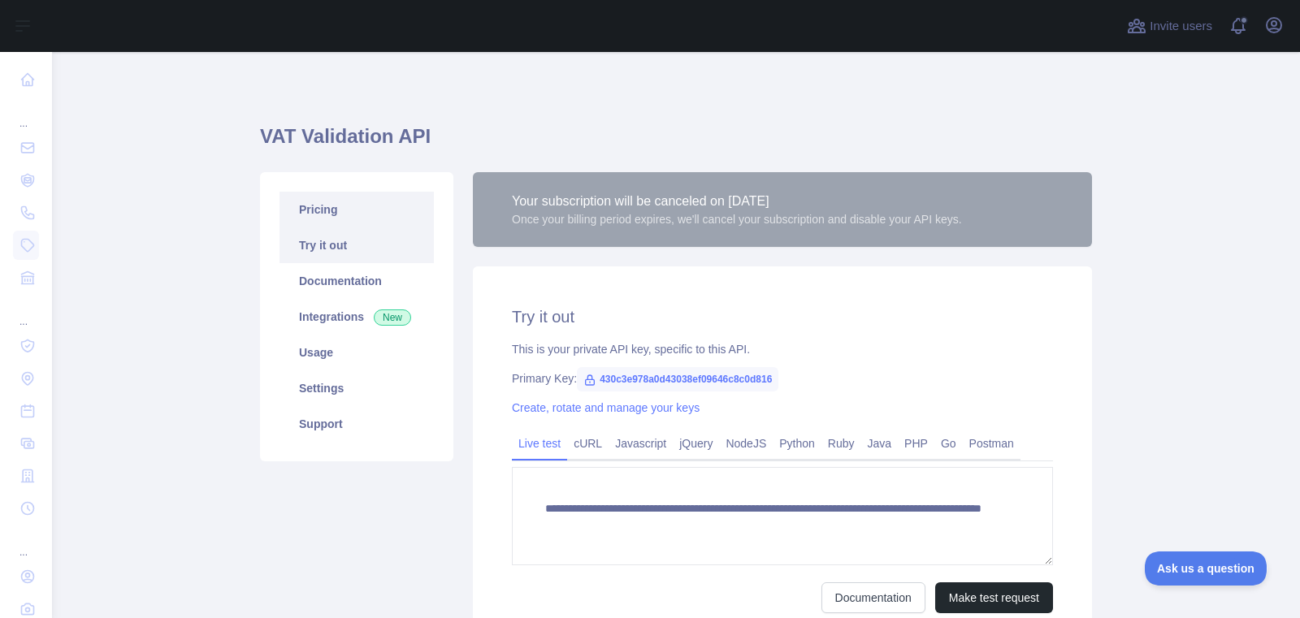
click at [368, 211] on link "Pricing" at bounding box center [356, 210] width 154 height 36
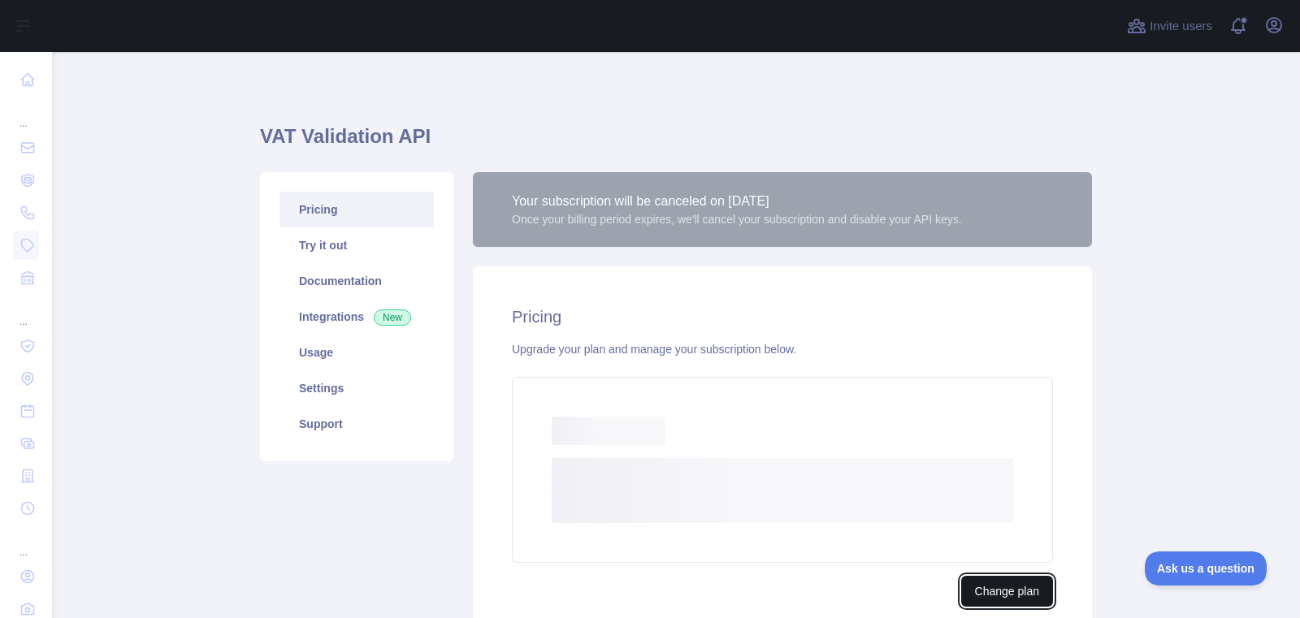
click at [1007, 591] on button "Change plan" at bounding box center [1007, 591] width 92 height 31
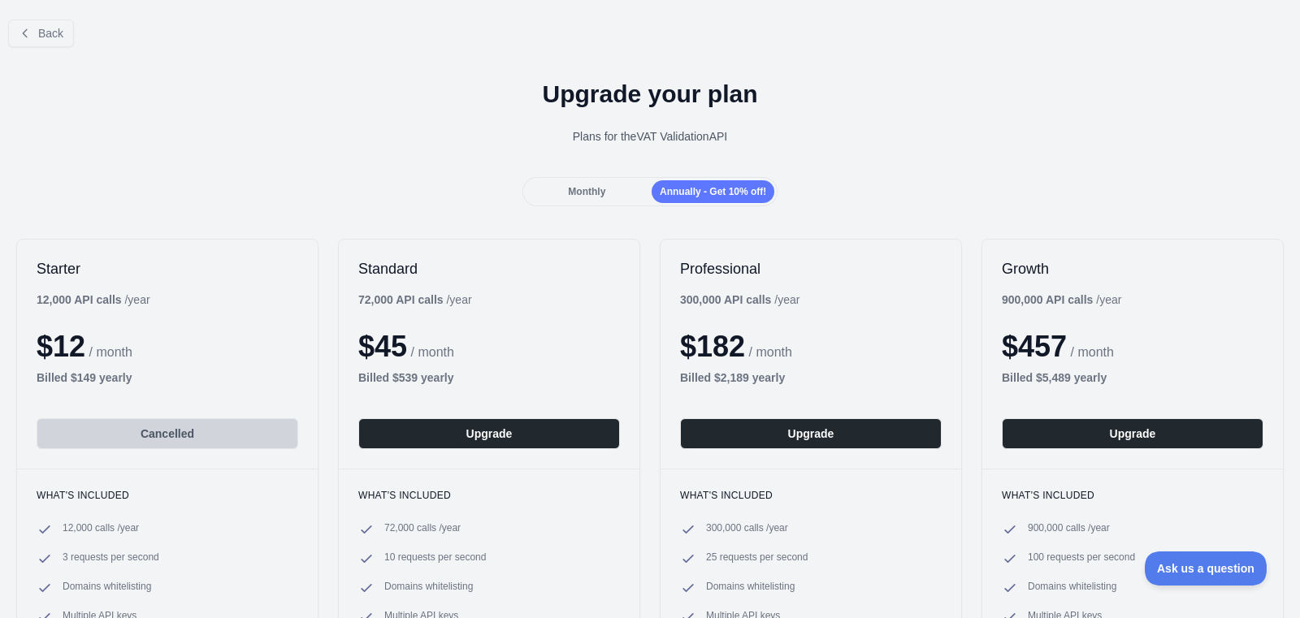
click at [574, 193] on span "Monthly" at bounding box center [586, 191] width 37 height 11
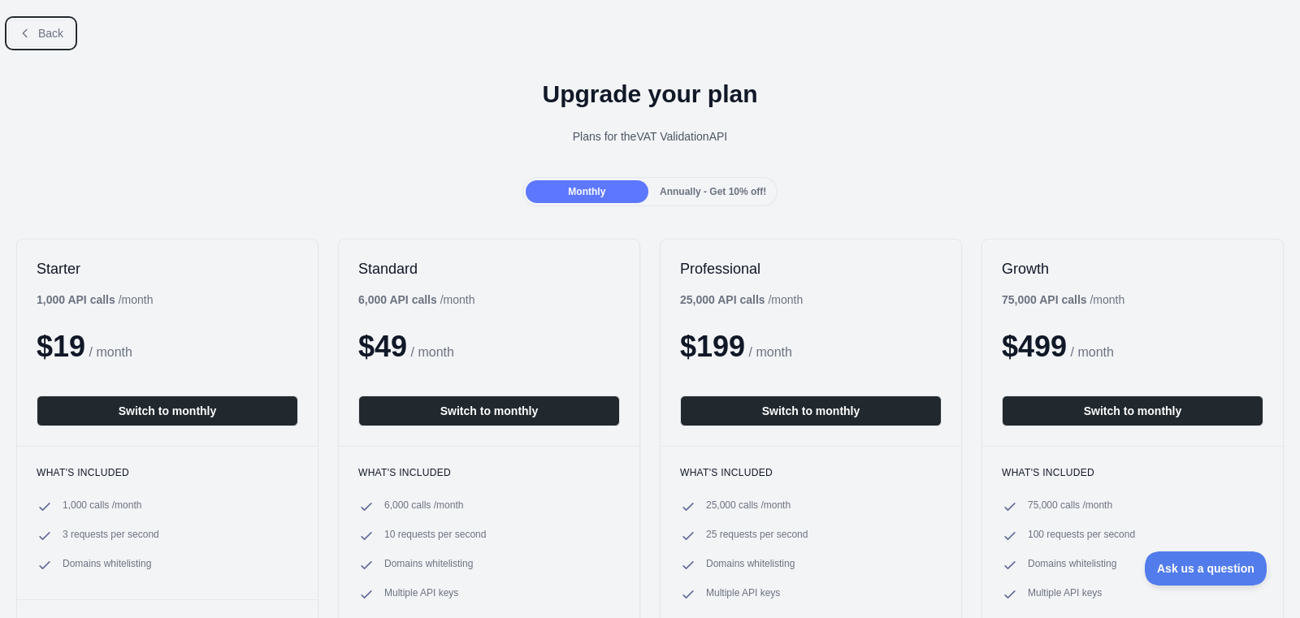
drag, startPoint x: 27, startPoint y: 31, endPoint x: 102, endPoint y: 4, distance: 79.4
click at [27, 31] on icon at bounding box center [25, 33] width 13 height 13
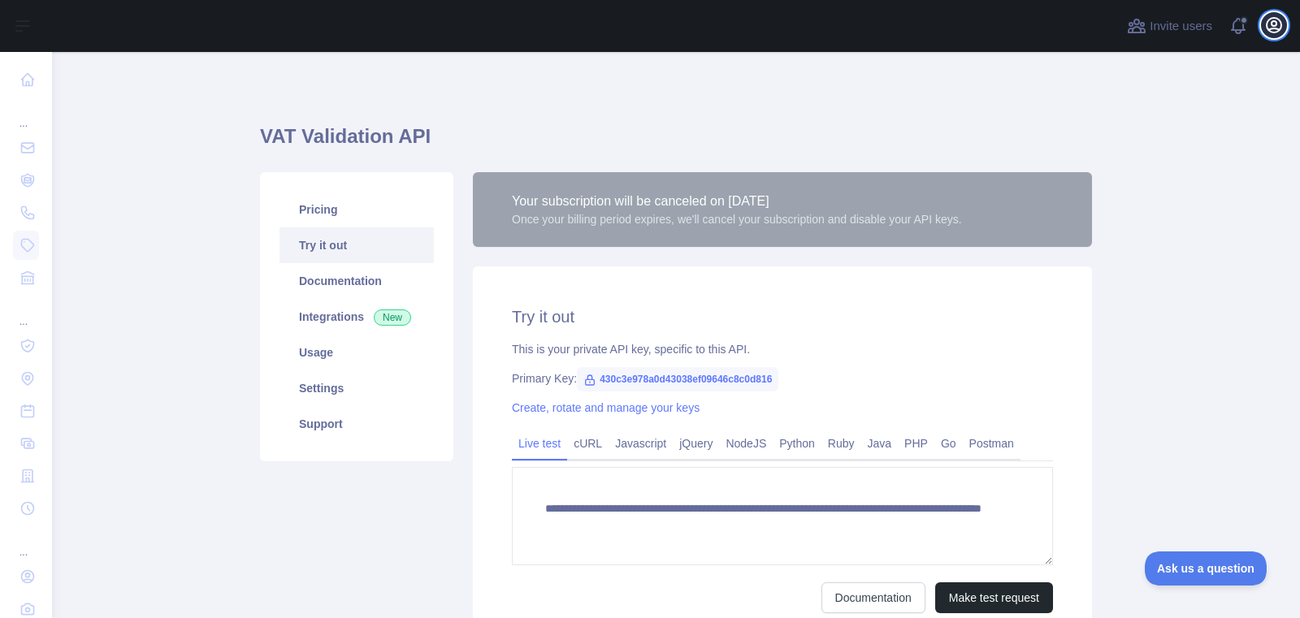
click at [1275, 24] on icon "button" at bounding box center [1273, 25] width 15 height 15
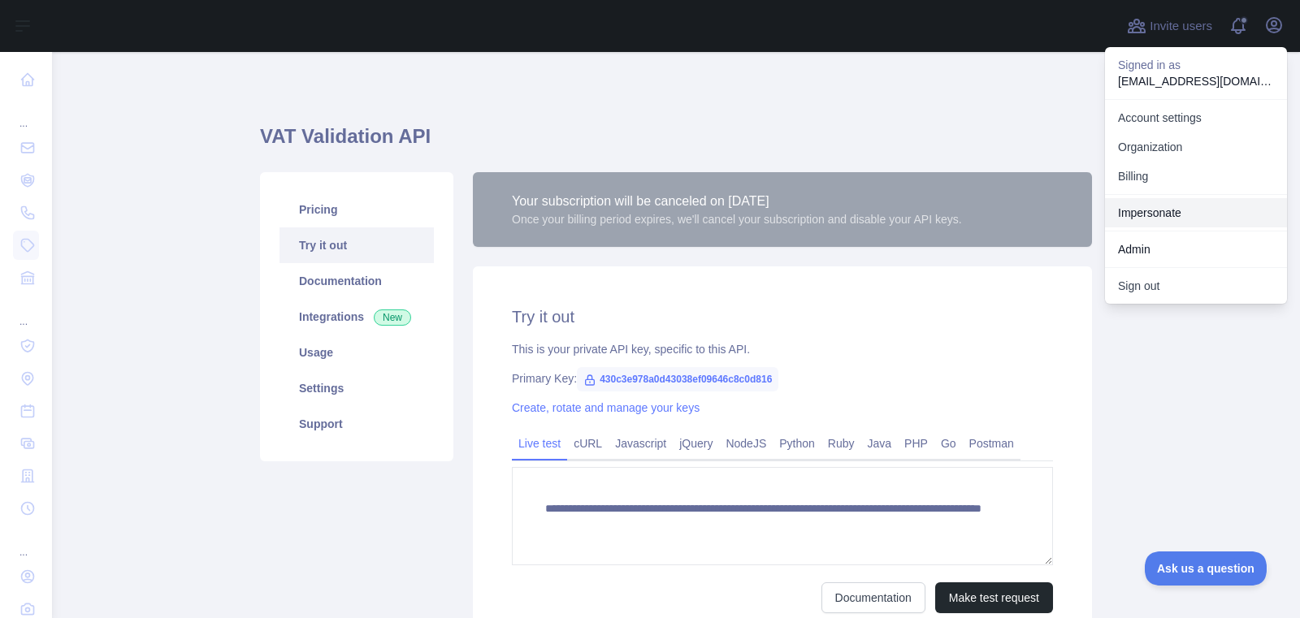
click at [1187, 217] on link "Impersonate" at bounding box center [1196, 212] width 182 height 29
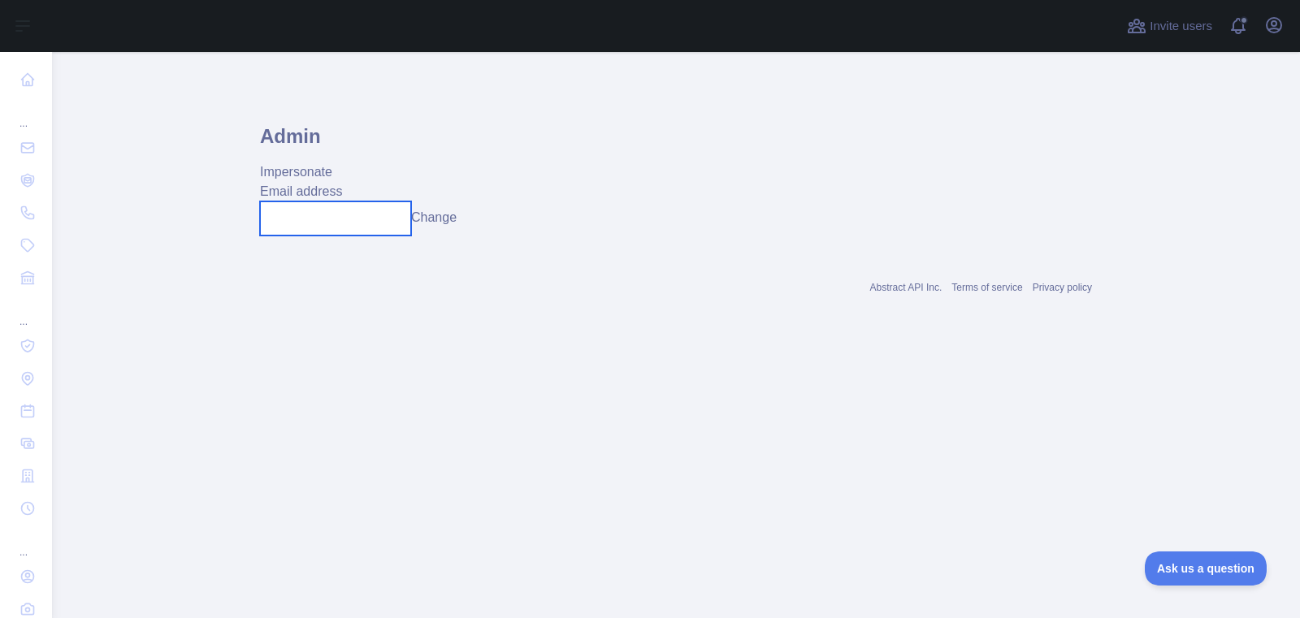
click at [296, 203] on input "text" at bounding box center [335, 218] width 151 height 34
paste input "**********"
type input "**********"
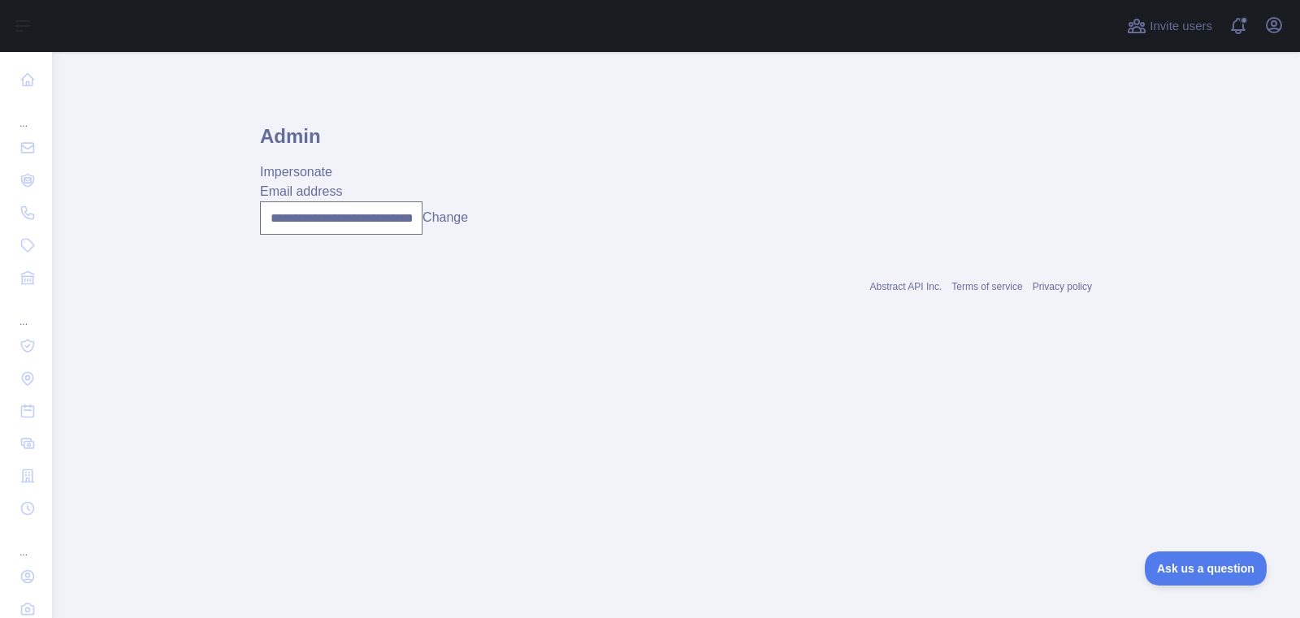
click at [449, 216] on button "Change" at bounding box center [444, 217] width 45 height 19
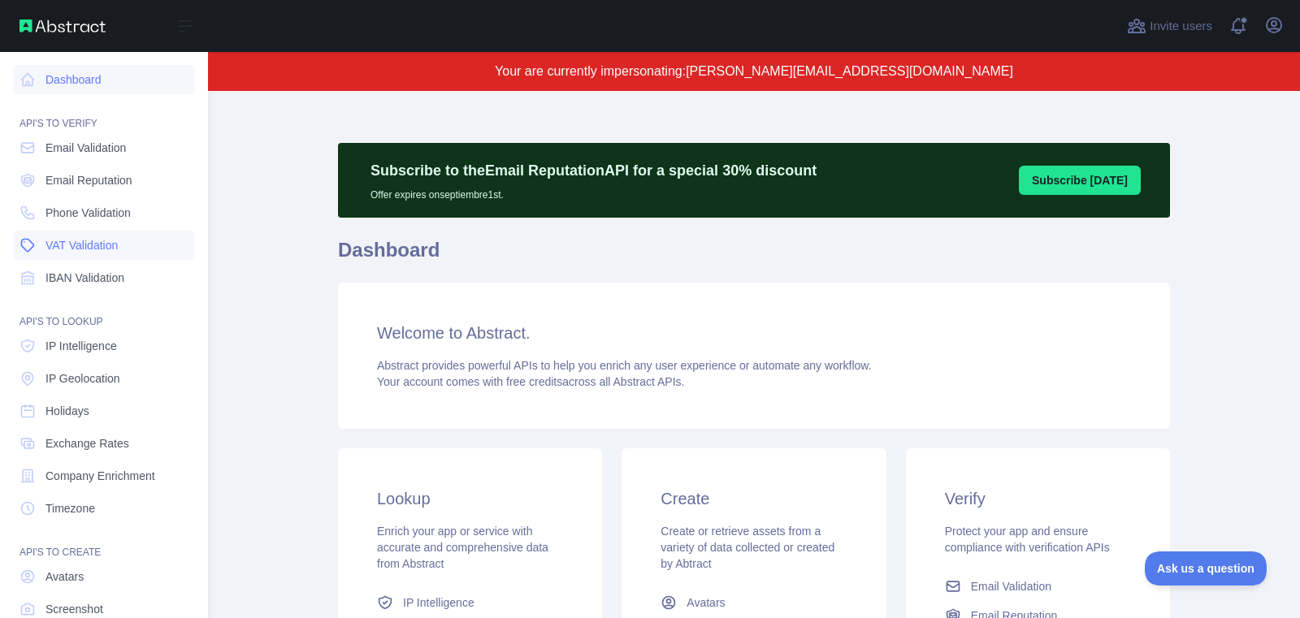
click at [58, 241] on span "VAT Validation" at bounding box center [81, 245] width 72 height 16
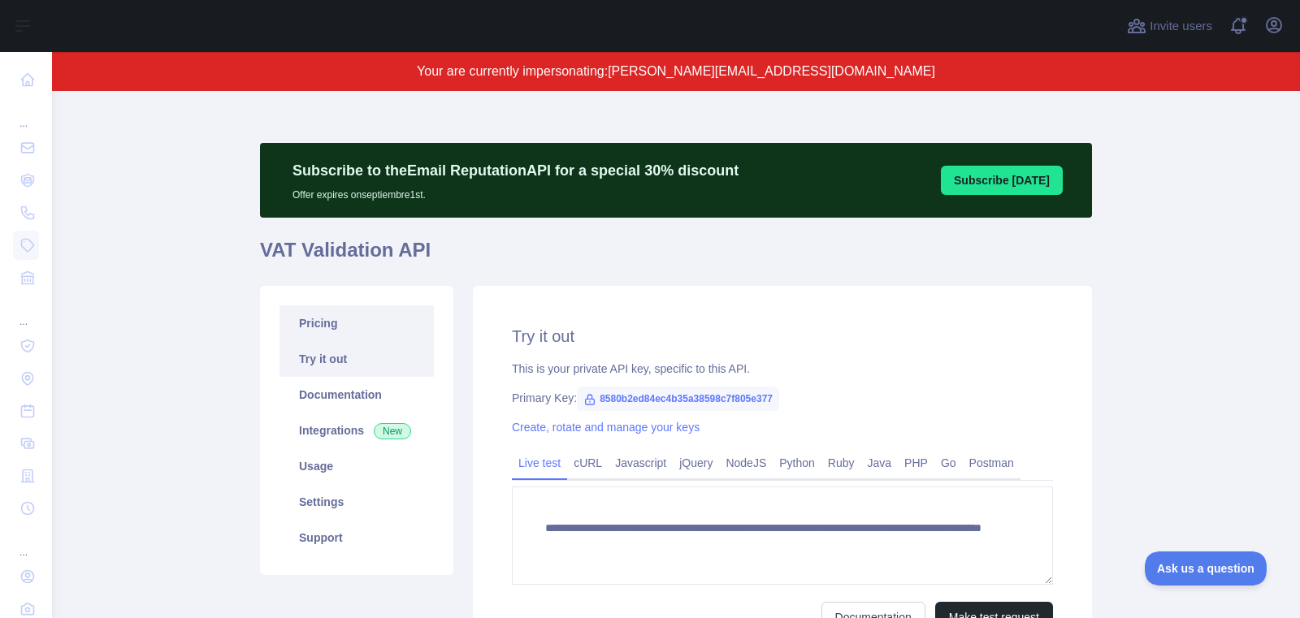
click at [380, 329] on link "Pricing" at bounding box center [356, 323] width 154 height 36
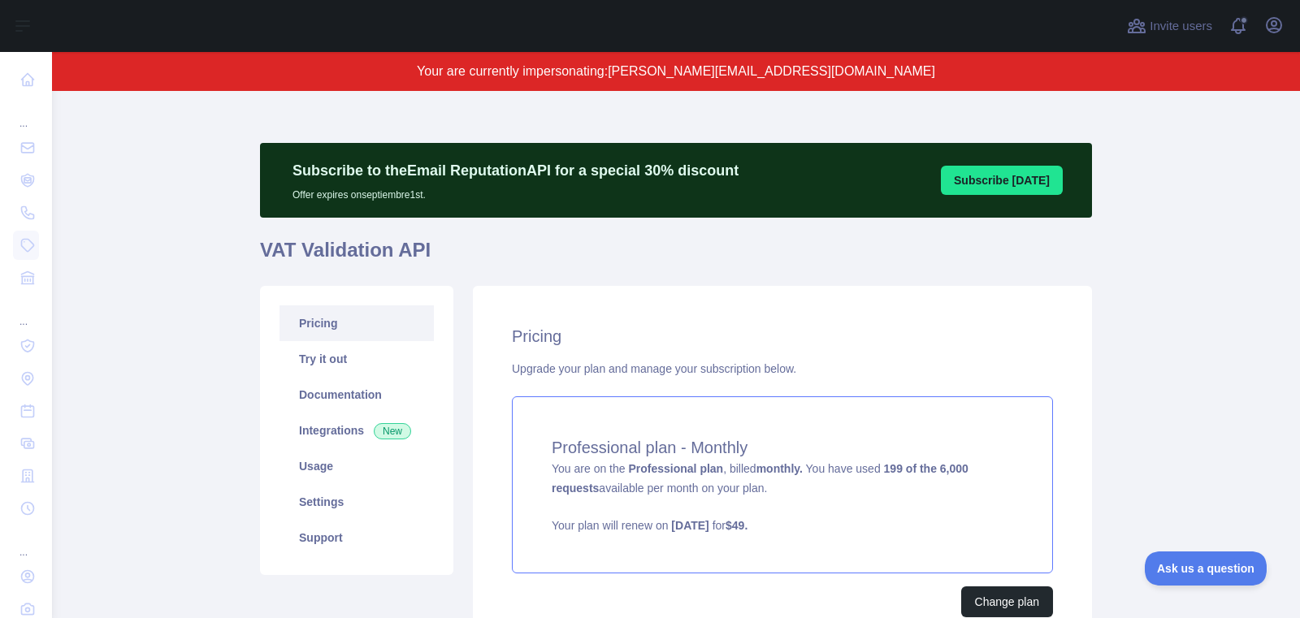
click at [926, 517] on p "Your plan will renew on August 26, 2025 for $ 49 ." at bounding box center [782, 525] width 461 height 16
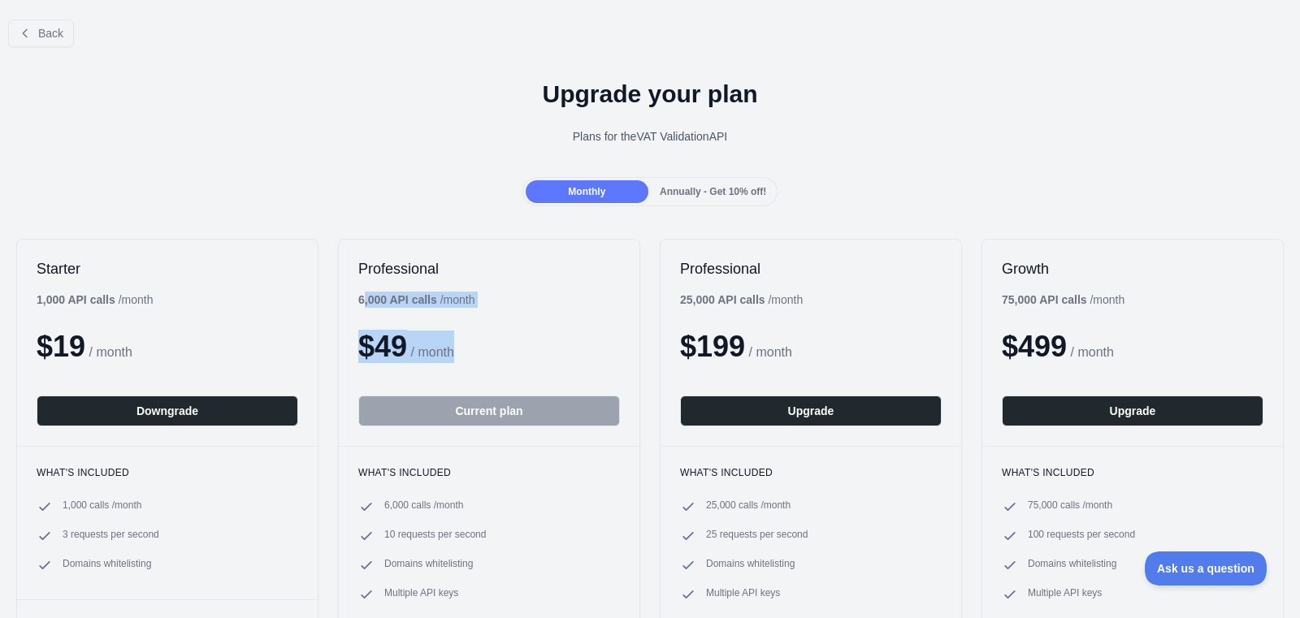
drag, startPoint x: 361, startPoint y: 298, endPoint x: 551, endPoint y: 344, distance: 194.9
click at [551, 344] on div "Professional 6,000 API calls / month $ 49 / month Current plan" at bounding box center [489, 343] width 301 height 206
click at [551, 344] on div "$ 49 / month" at bounding box center [489, 347] width 262 height 32
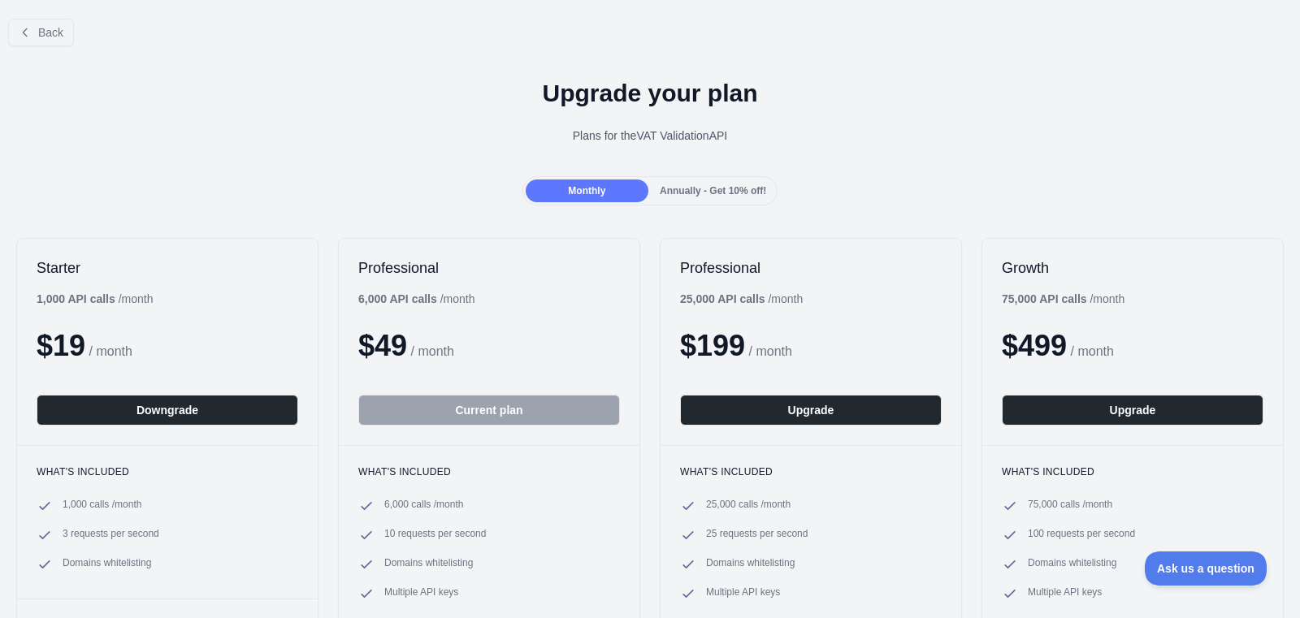
click at [61, 45] on div "Back" at bounding box center [650, 33] width 1300 height 54
click at [43, 37] on span "Back" at bounding box center [50, 32] width 25 height 13
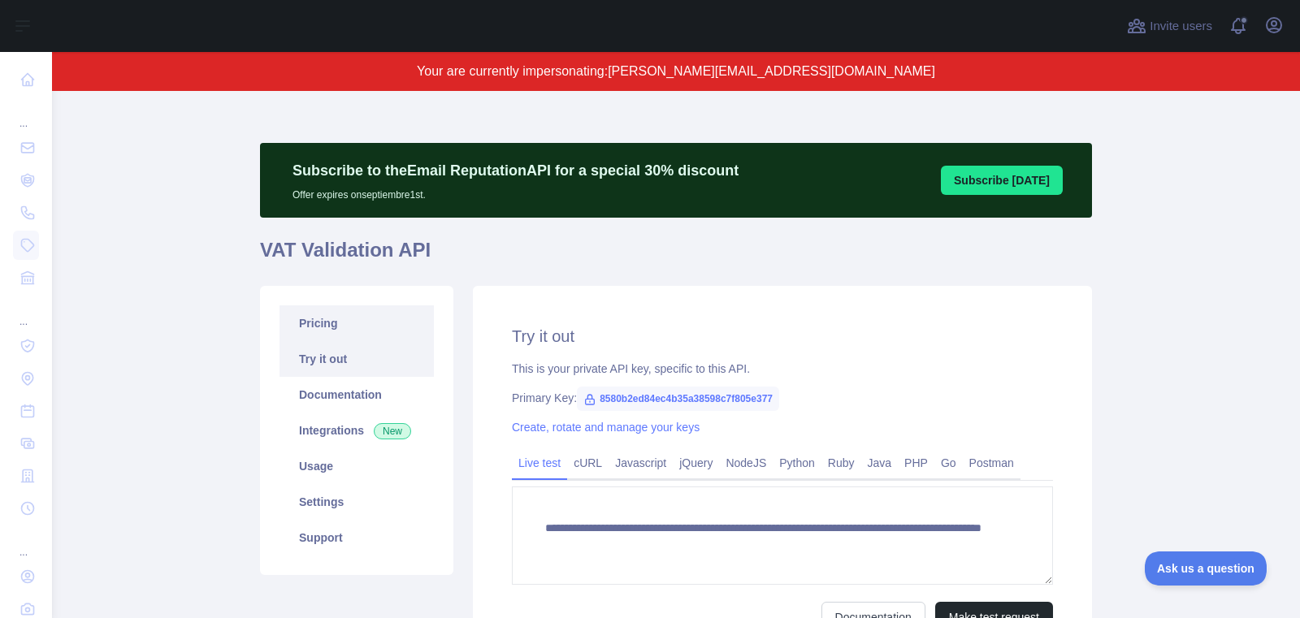
click at [336, 317] on link "Pricing" at bounding box center [356, 323] width 154 height 36
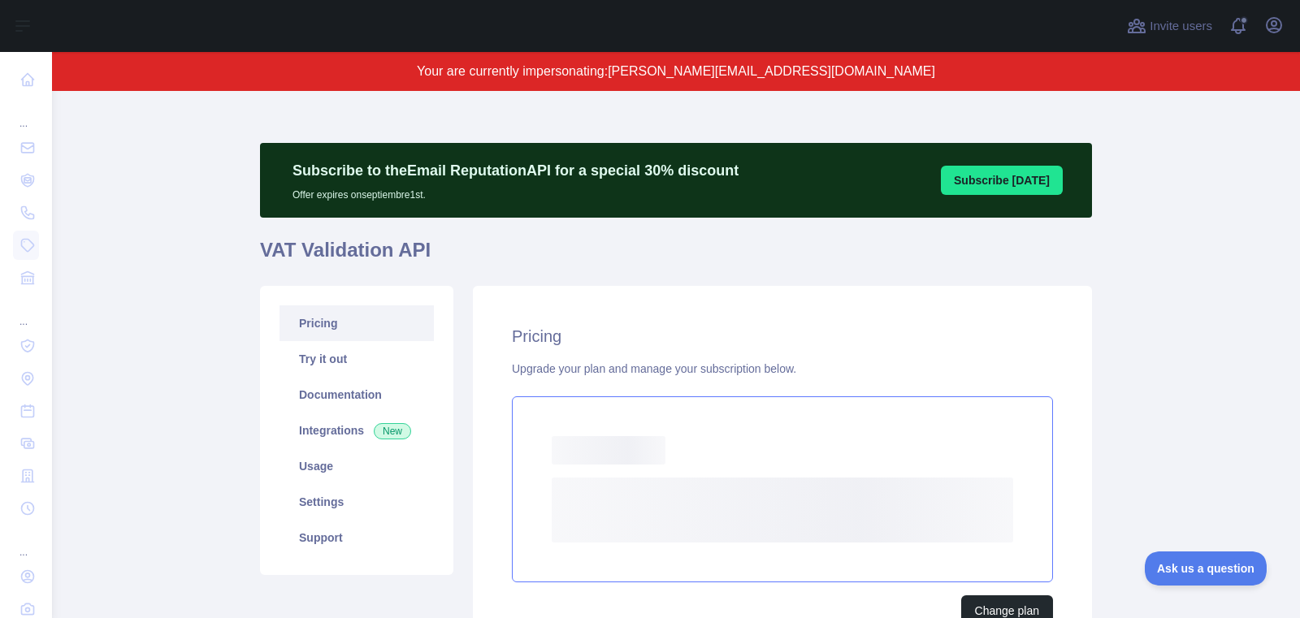
click at [809, 466] on div "Loading... Loading..." at bounding box center [782, 489] width 541 height 186
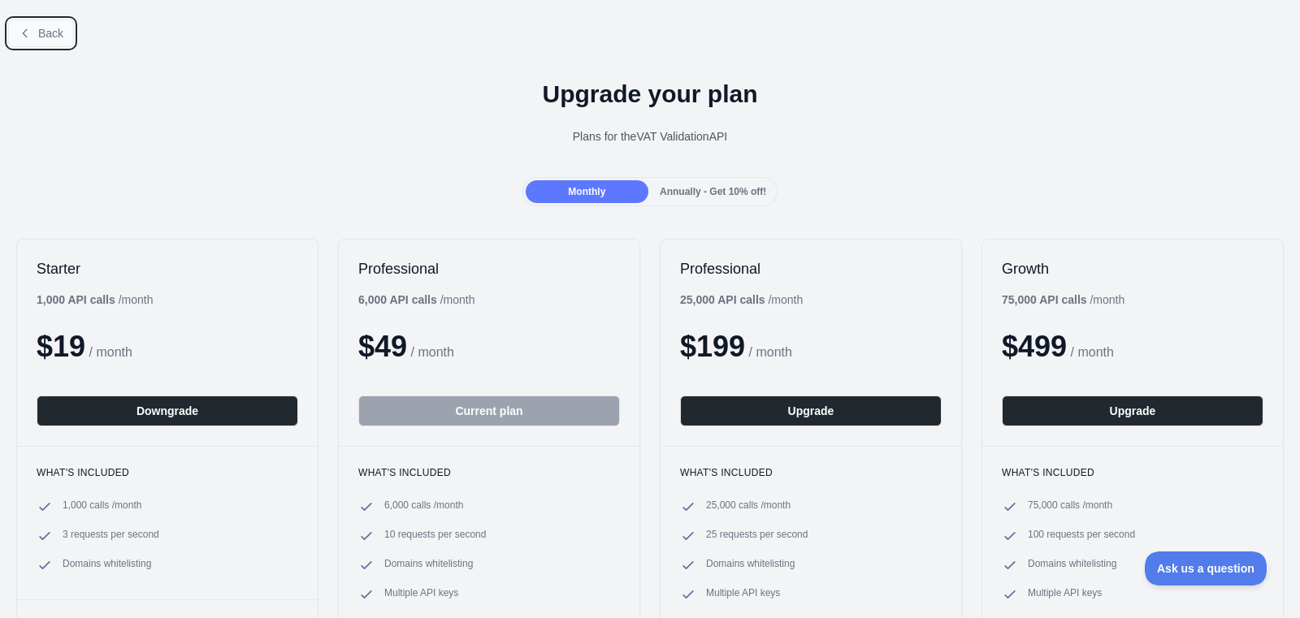
click at [51, 37] on span "Back" at bounding box center [50, 33] width 25 height 13
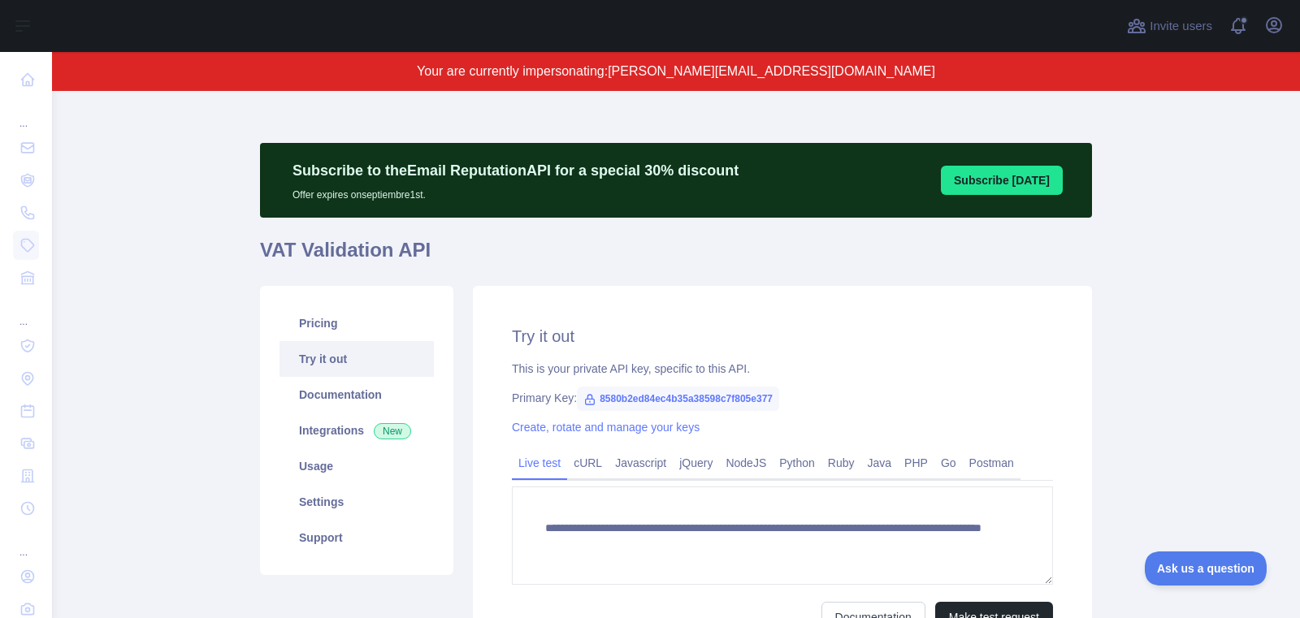
scroll to position [6, 0]
